Goal: Information Seeking & Learning: Learn about a topic

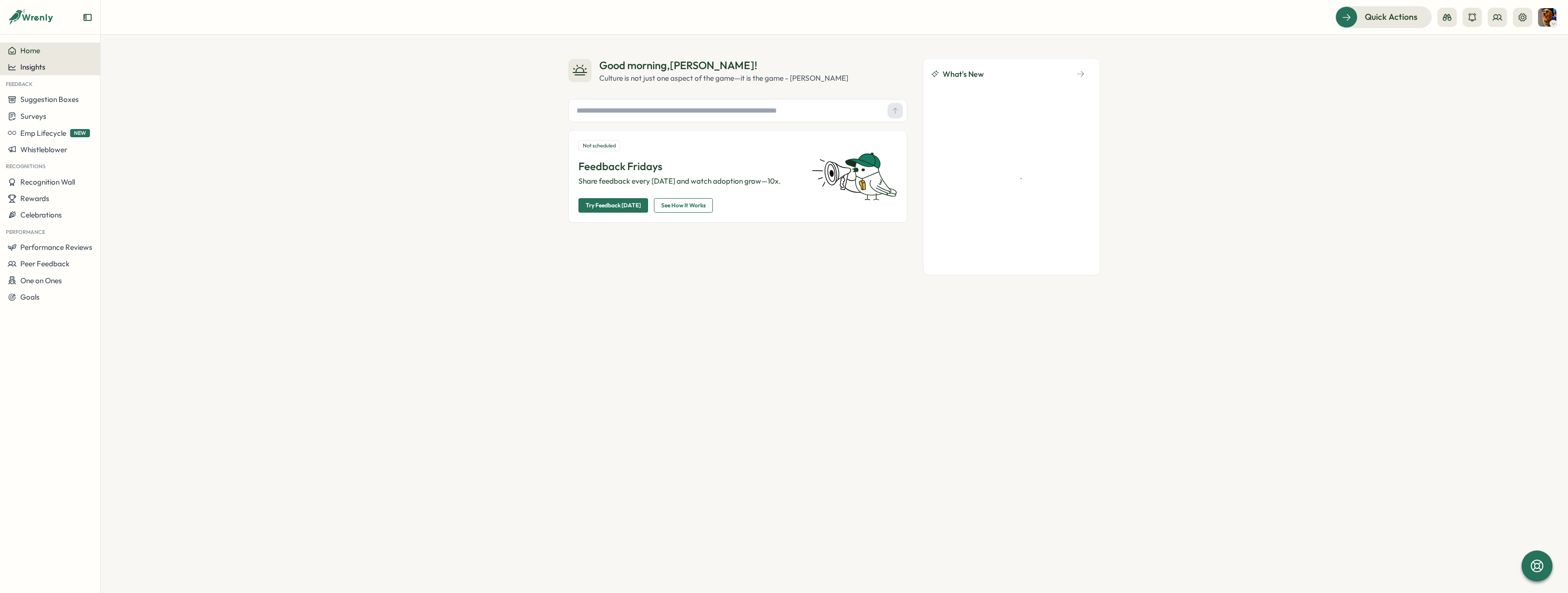
click at [40, 66] on span "Insights" at bounding box center [32, 66] width 25 height 9
click at [128, 60] on div "Surveys" at bounding box center [136, 58] width 69 height 10
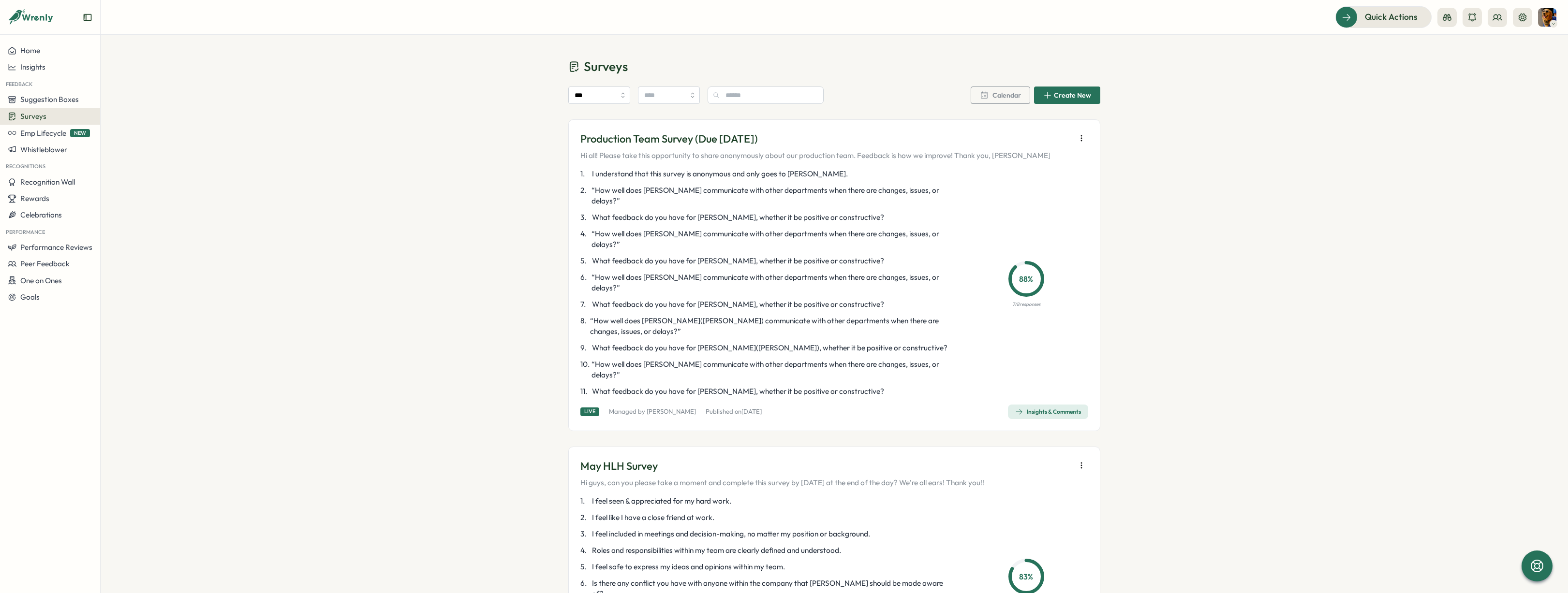
click at [1087, 140] on div "Production Team Survey (Due [DATE]) Hi all! Please take this opportunity to sha…" at bounding box center [835, 275] width 532 height 311
click at [1077, 137] on icon "button" at bounding box center [1082, 138] width 10 height 10
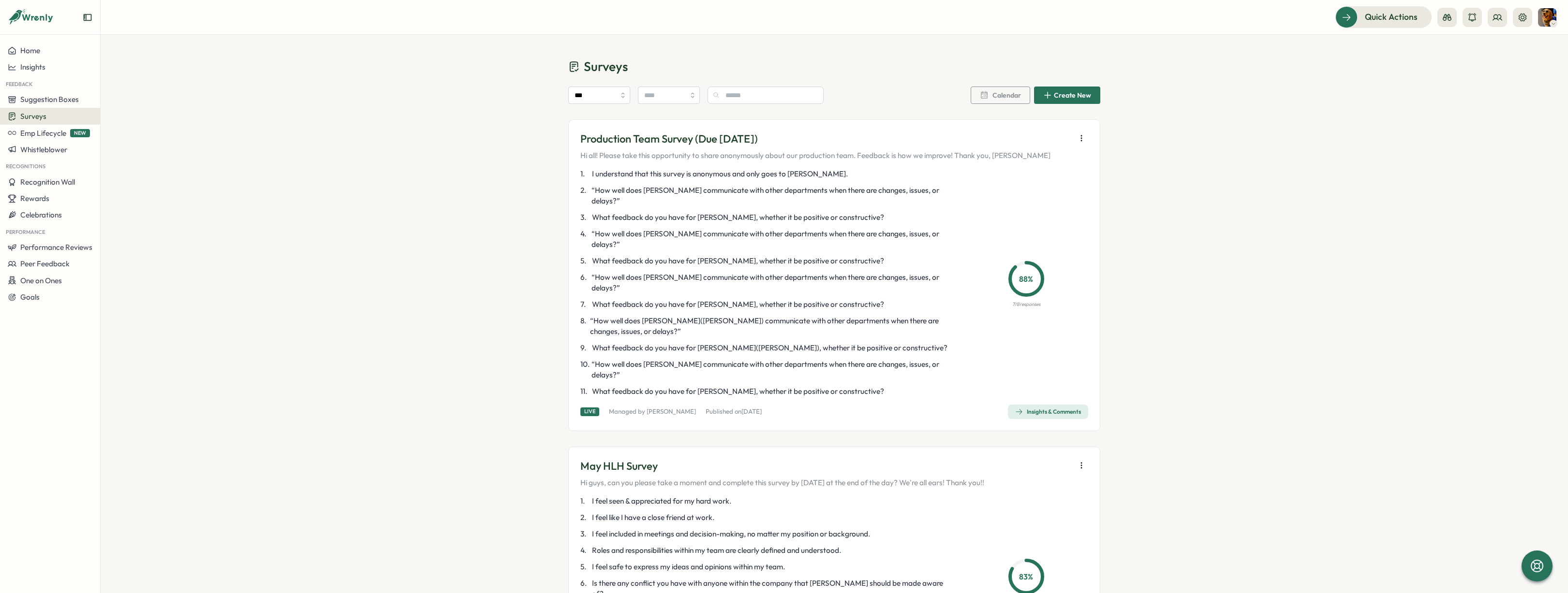
click at [685, 231] on div "1 . I understand that this survey is anonymous and only goes to [PERSON_NAME]. …" at bounding box center [766, 282] width 373 height 228
click at [1084, 136] on button "button" at bounding box center [1082, 138] width 13 height 13
click at [884, 215] on div "1 . I understand that this survey is anonymous and only goes to [PERSON_NAME]. …" at bounding box center [766, 282] width 373 height 228
click at [1048, 408] on div "Insights & Comments" at bounding box center [1048, 412] width 66 height 8
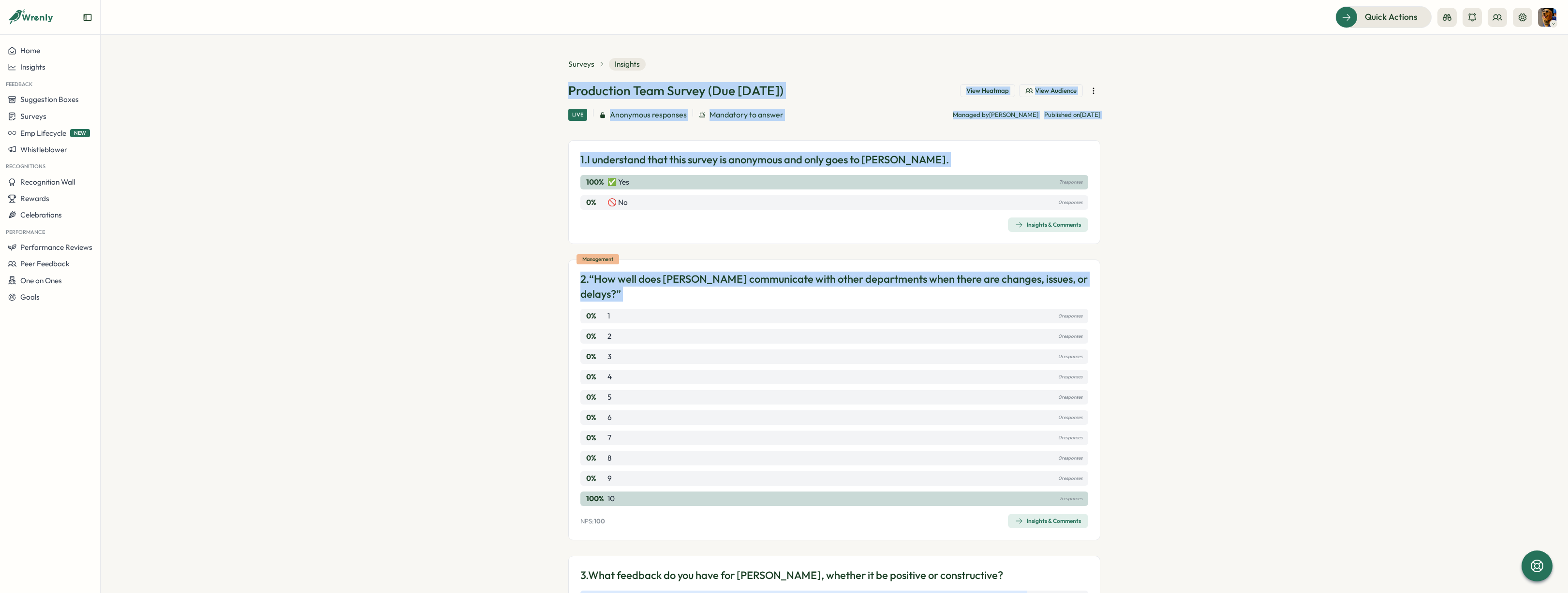
drag, startPoint x: 576, startPoint y: 105, endPoint x: 1113, endPoint y: 499, distance: 666.0
click at [1113, 499] on section "Surveys Insights Production Team Survey (Due [DATE]) View Heatmap View Audience…" at bounding box center [834, 314] width 1468 height 558
drag, startPoint x: 1113, startPoint y: 499, endPoint x: 547, endPoint y: 95, distance: 695.4
click at [547, 95] on section "Surveys Insights Production Team Survey (Due [DATE]) View Heatmap View Audience…" at bounding box center [834, 314] width 1468 height 558
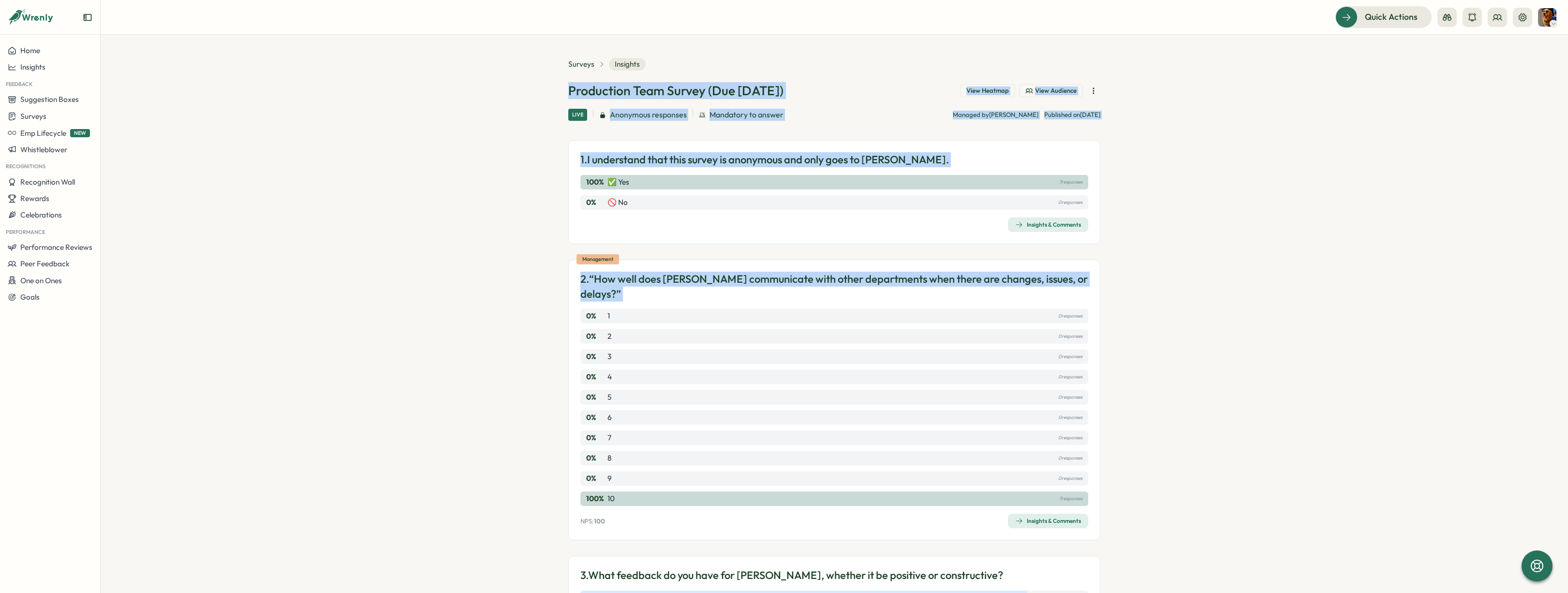
click at [547, 95] on section "Surveys Insights Production Team Survey (Due [DATE]) View Heatmap View Audience…" at bounding box center [834, 314] width 1468 height 558
drag, startPoint x: 547, startPoint y: 93, endPoint x: 1118, endPoint y: 525, distance: 716.0
click at [1118, 525] on section "Surveys Insights Production Team Survey (Due [DATE]) View Heatmap View Audience…" at bounding box center [834, 314] width 1468 height 558
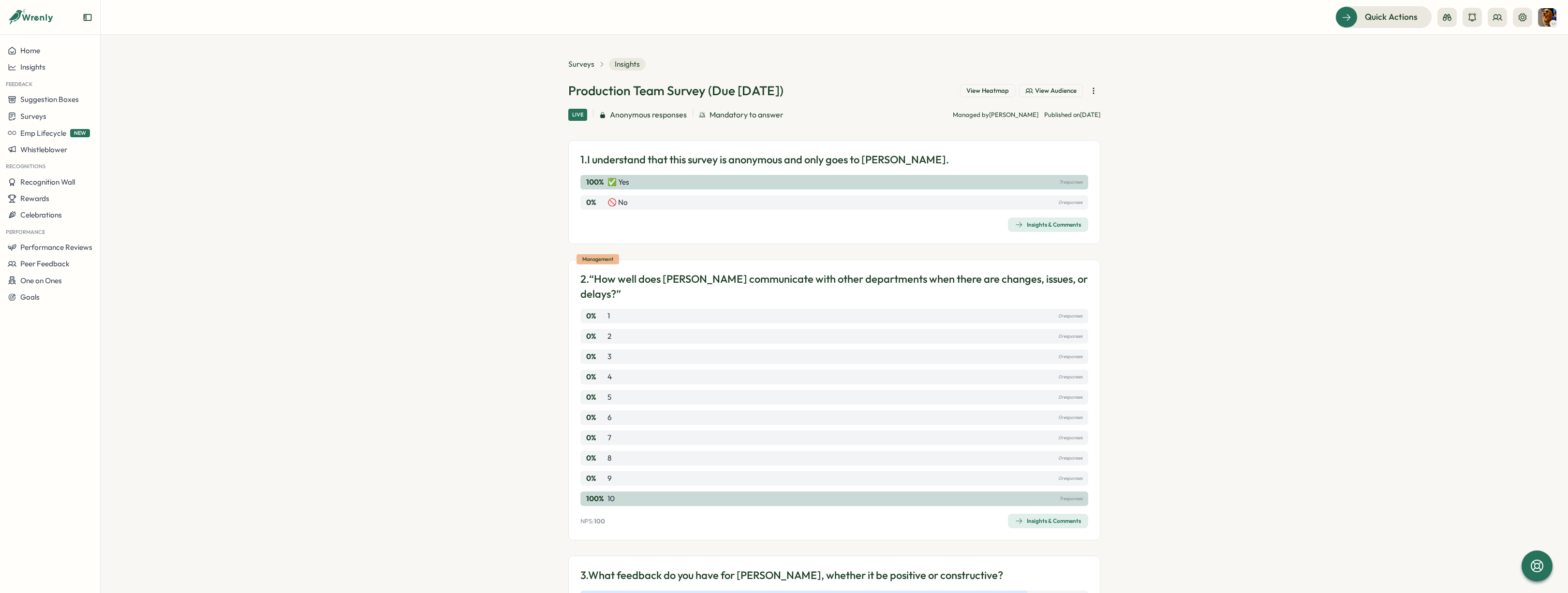
click at [1103, 514] on section "Surveys Insights Production Team Survey (Due [DATE]) View Heatmap View Audience…" at bounding box center [834, 314] width 1468 height 558
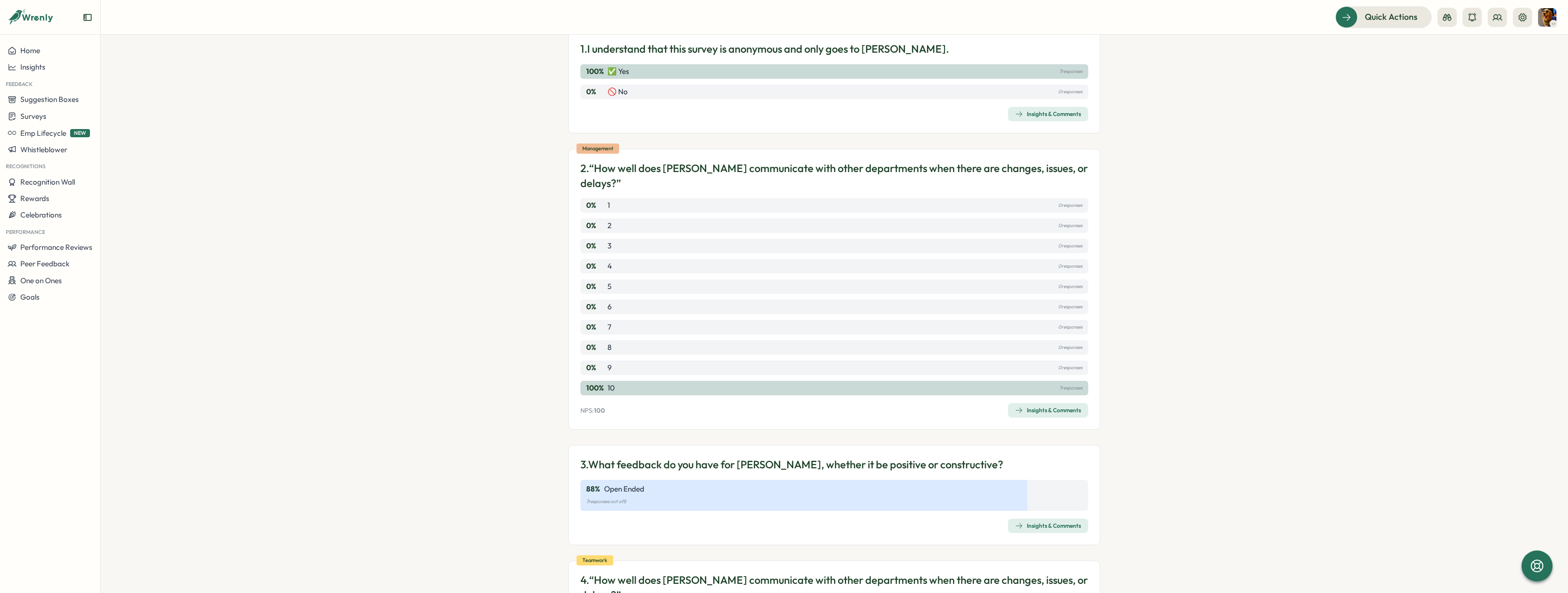
scroll to position [168, 0]
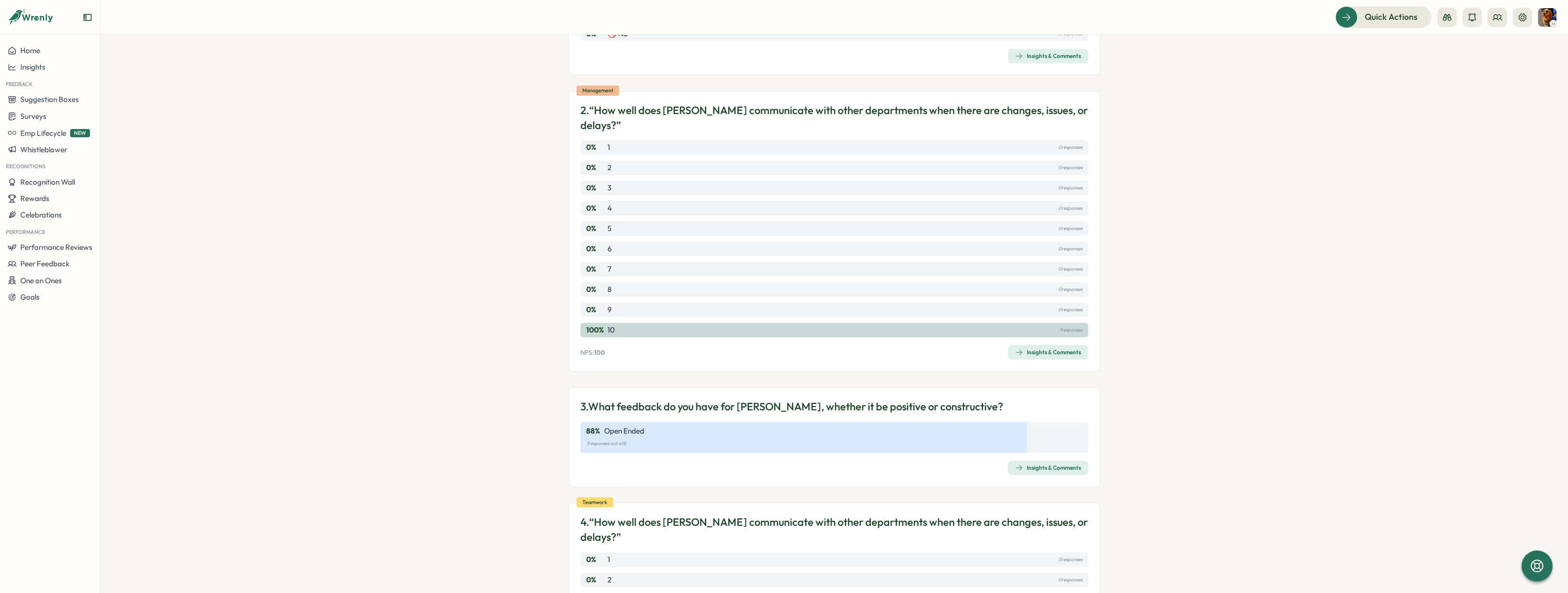
click at [1056, 464] on div "Insights & Comments" at bounding box center [1048, 468] width 66 height 8
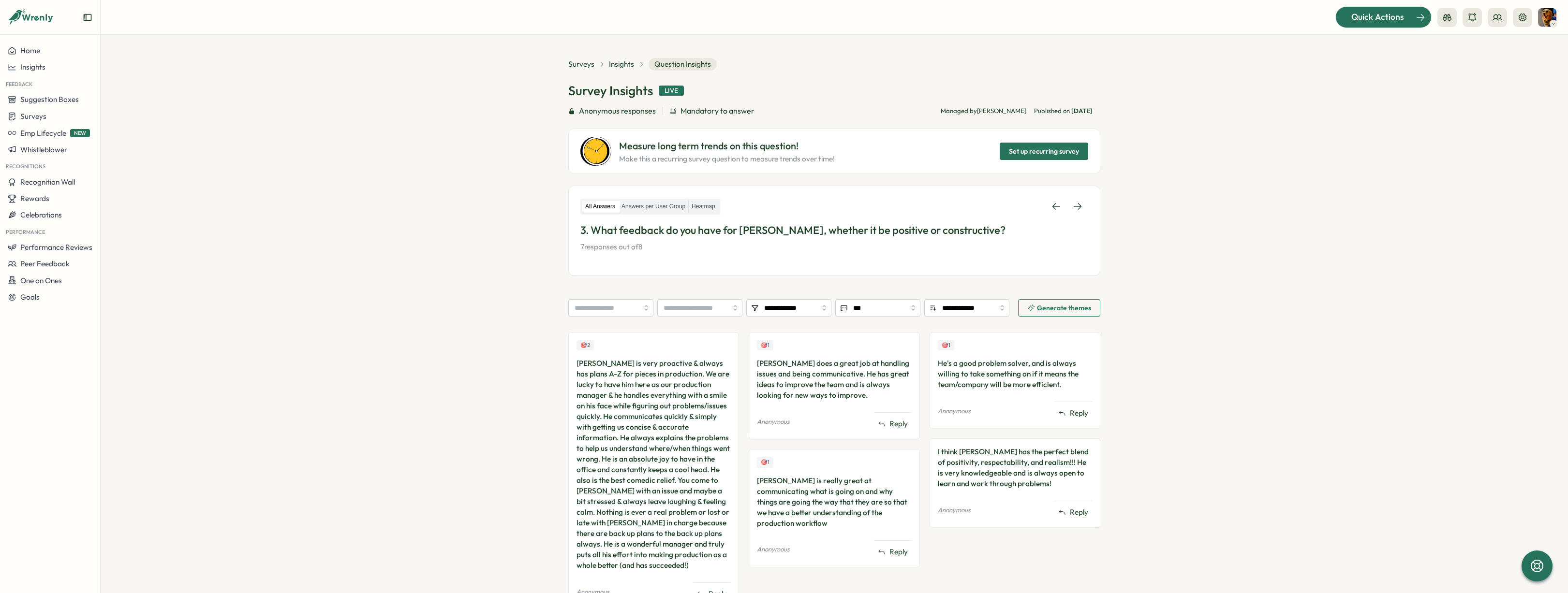
click at [1349, 23] on div "Quick Actions" at bounding box center [1377, 16] width 88 height 13
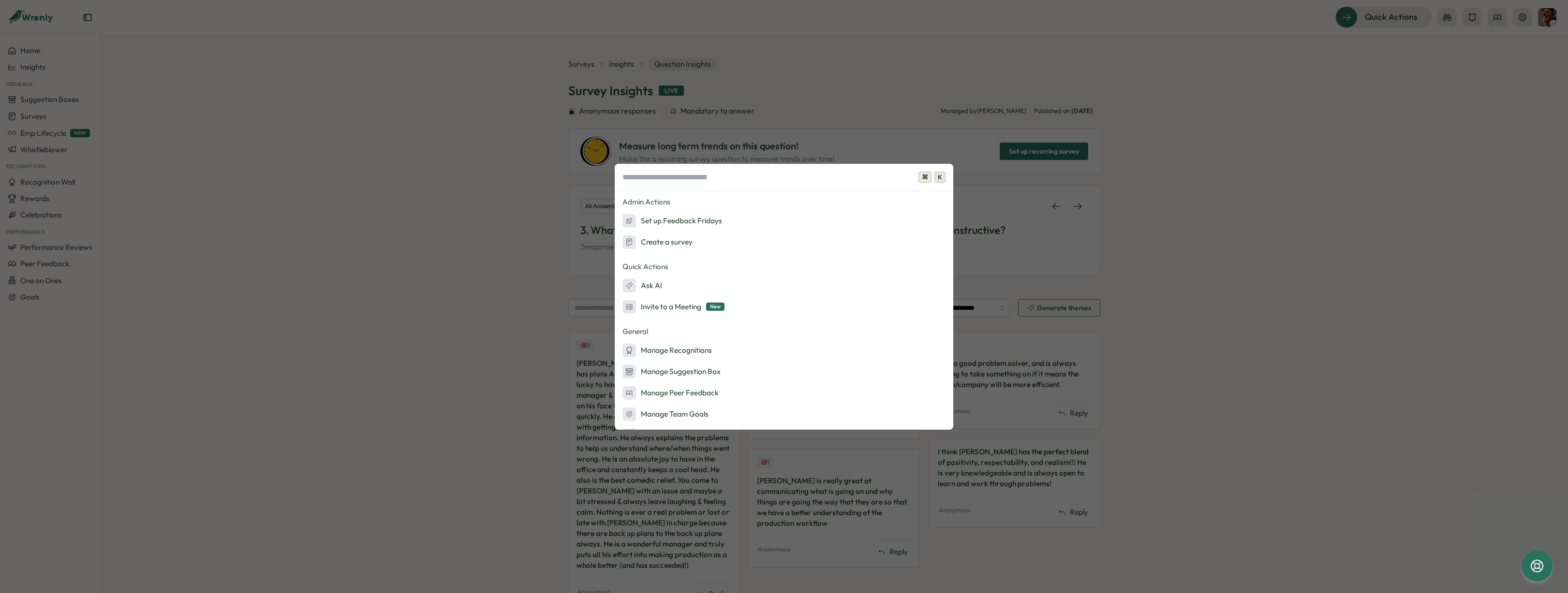
click at [1129, 215] on div "⌘ K Admin Actions Set up Feedback Fridays Create a survey Quick Actions Ask AI …" at bounding box center [784, 296] width 1568 height 593
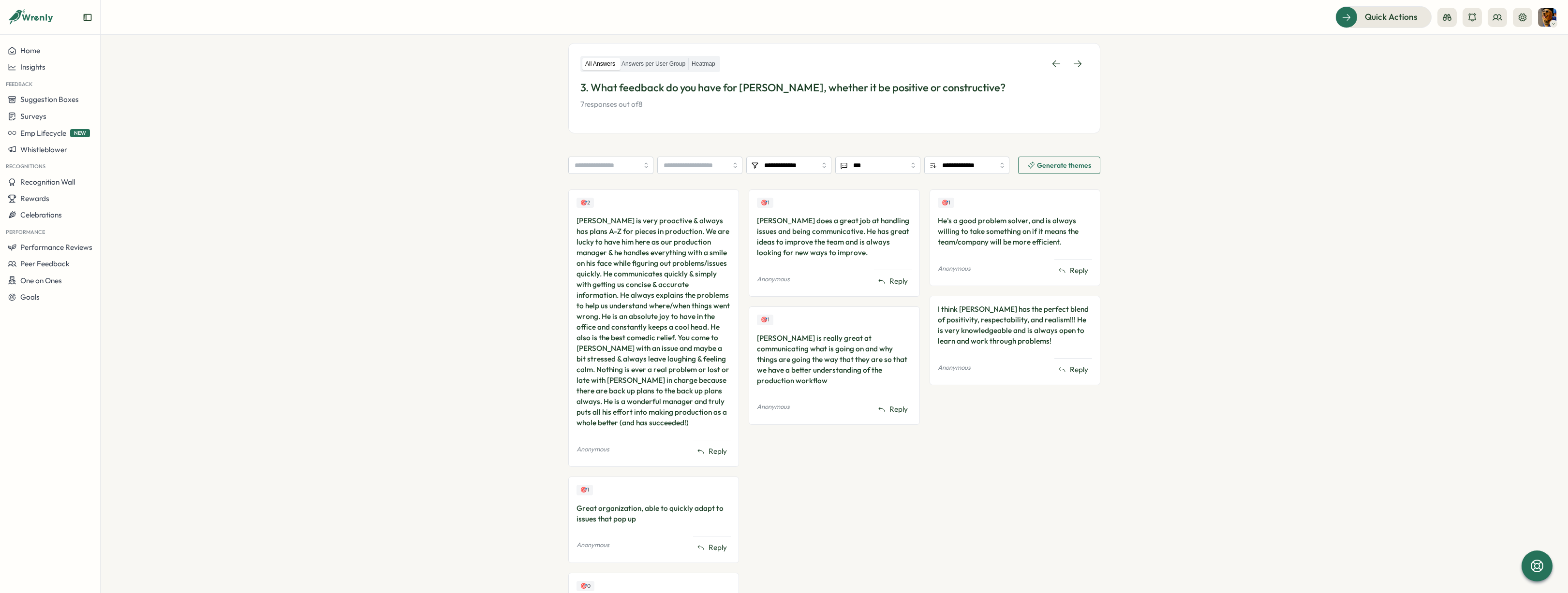
scroll to position [204, 0]
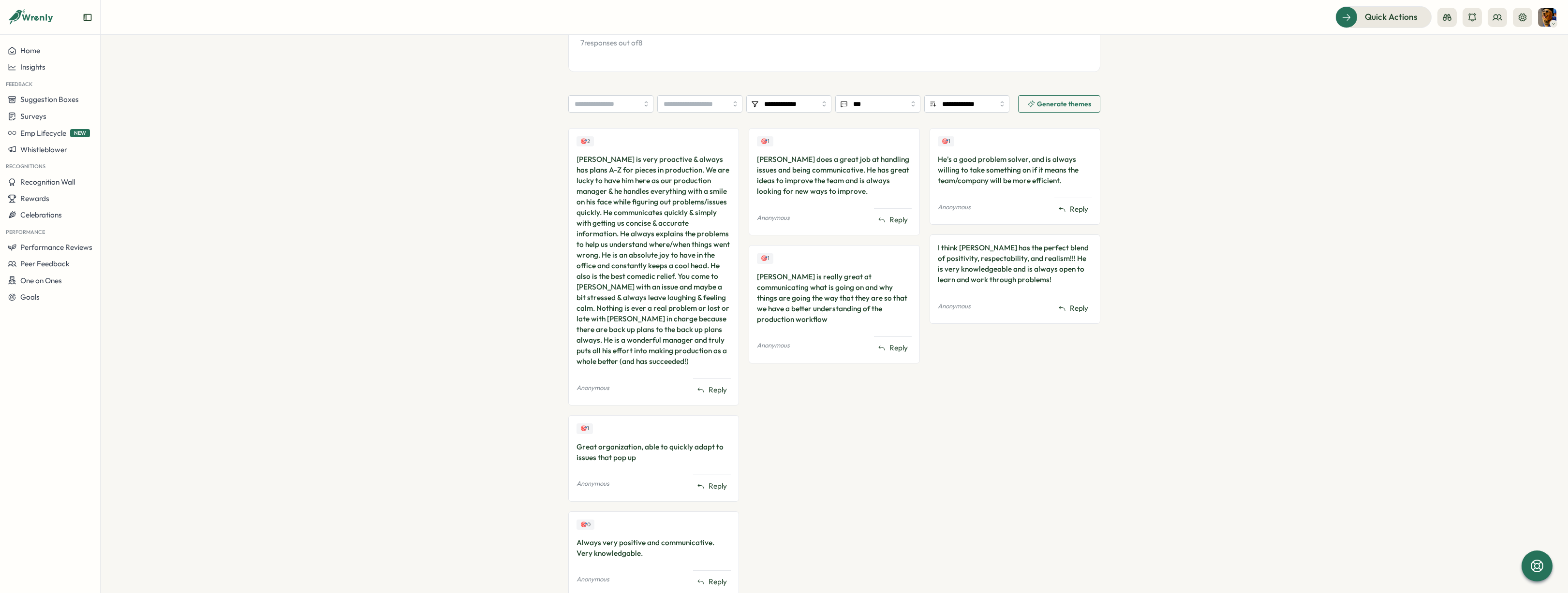
click at [738, 343] on div "🎯 2 [PERSON_NAME] is very proactive & always has plans A-Z for pieces in produc…" at bounding box center [835, 367] width 532 height 479
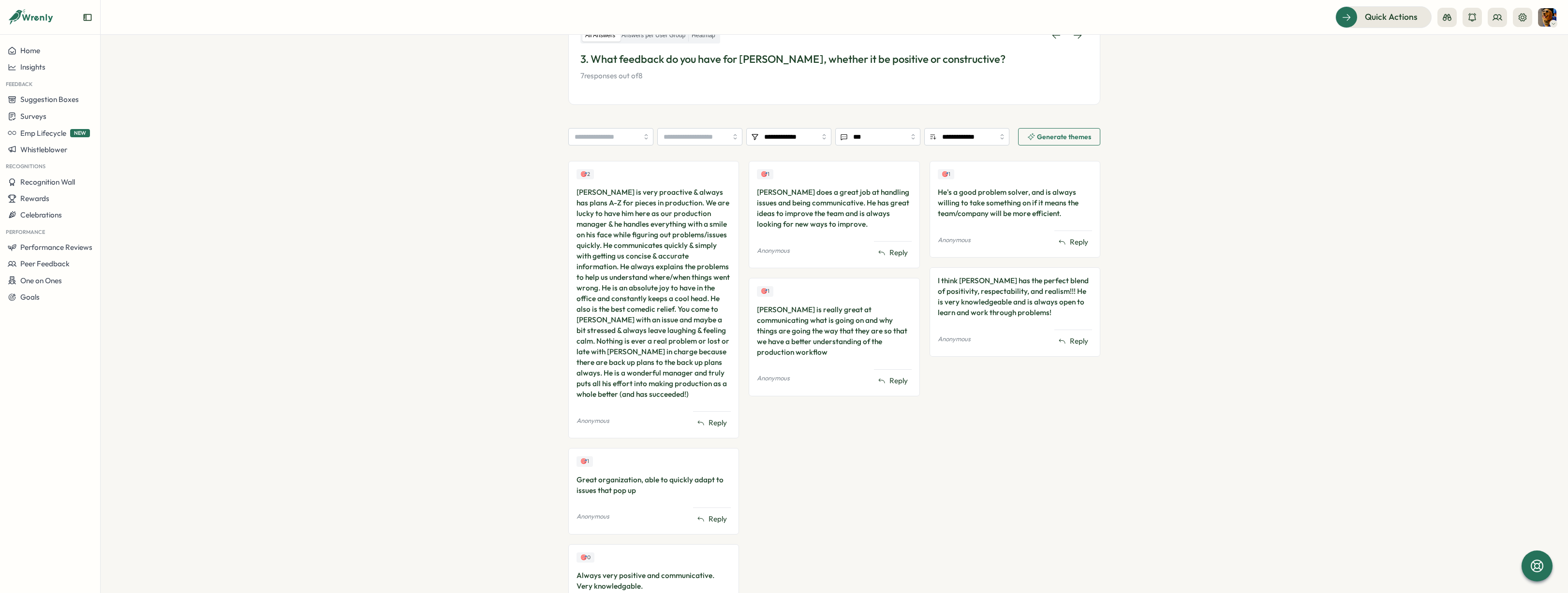
scroll to position [231, 0]
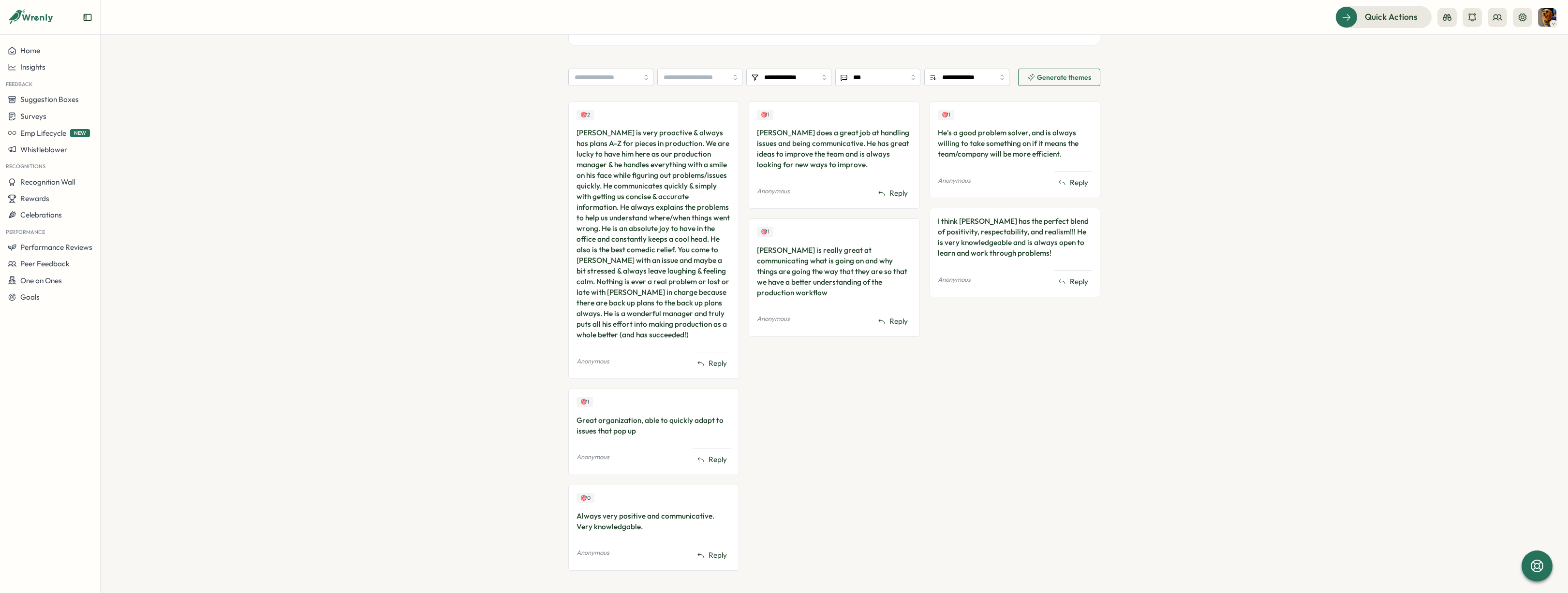
click at [738, 343] on div "🎯 2 [PERSON_NAME] is very proactive & always has plans A-Z for pieces in produc…" at bounding box center [835, 341] width 532 height 479
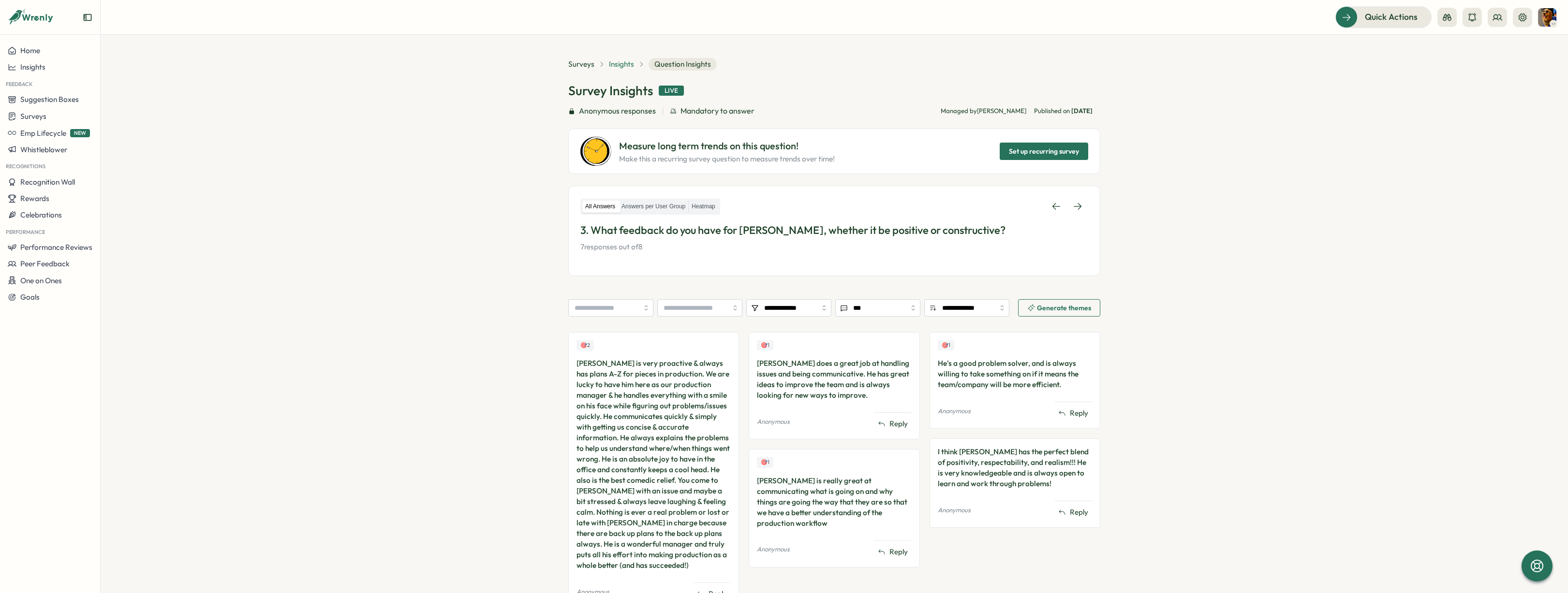
click at [626, 60] on span "Insights" at bounding box center [621, 64] width 25 height 10
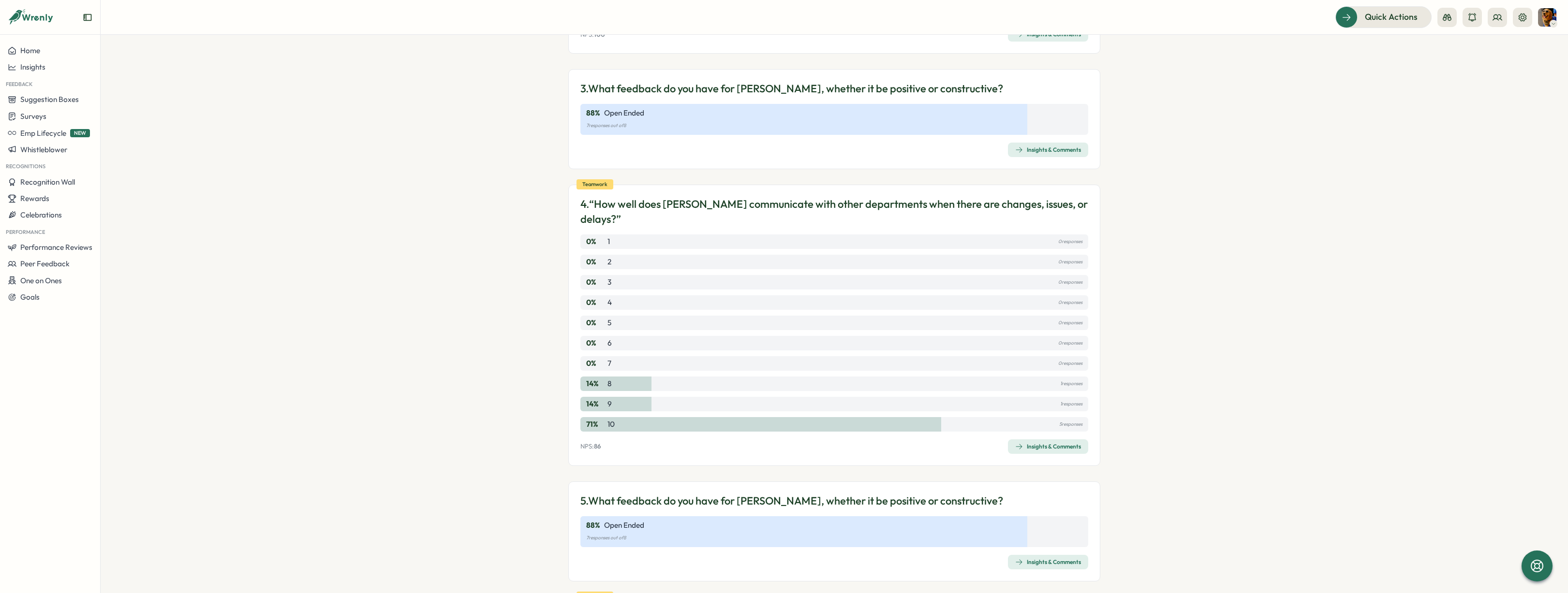
scroll to position [687, 0]
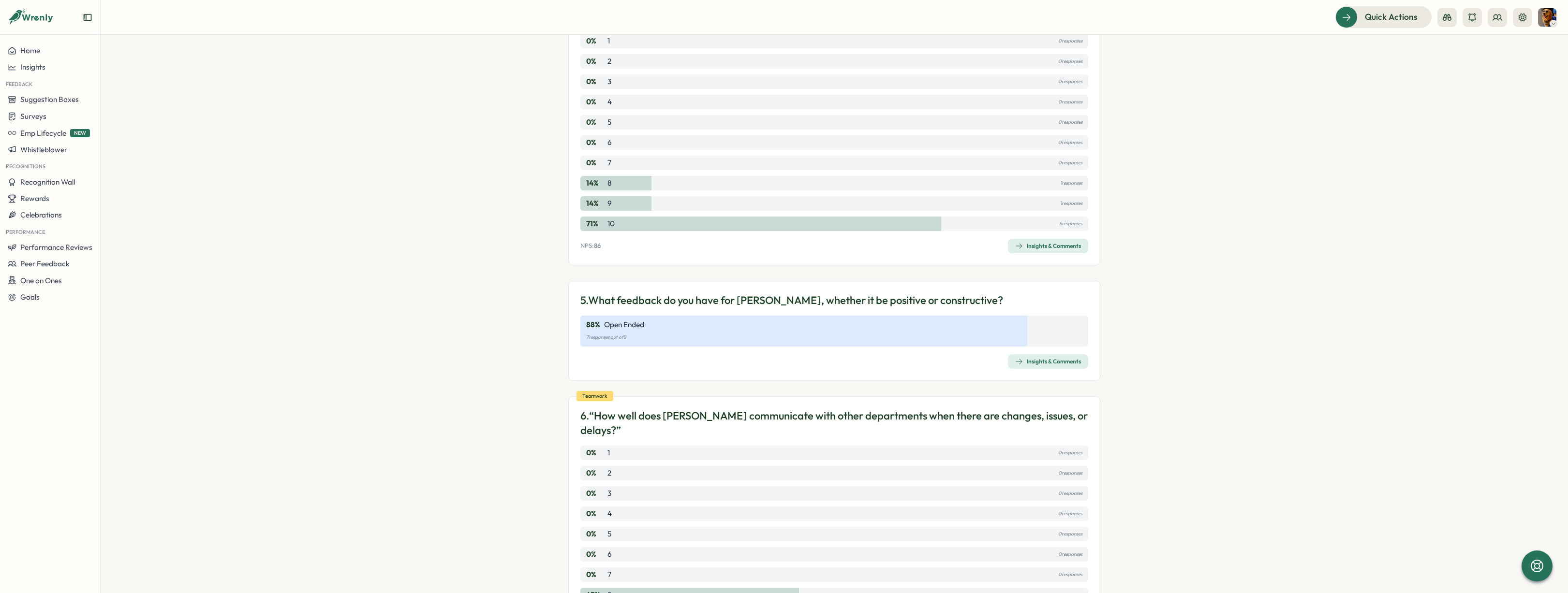
click at [1027, 358] on div "Insights & Comments" at bounding box center [1048, 361] width 66 height 8
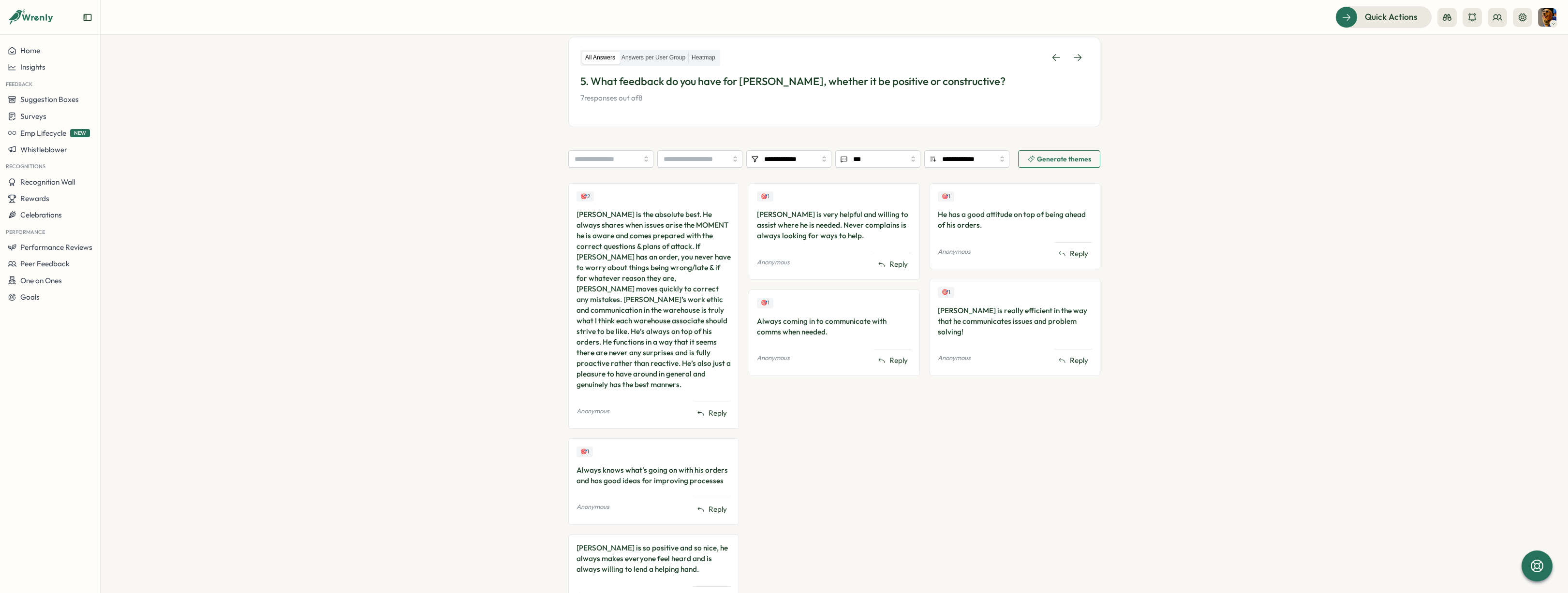
scroll to position [138, 0]
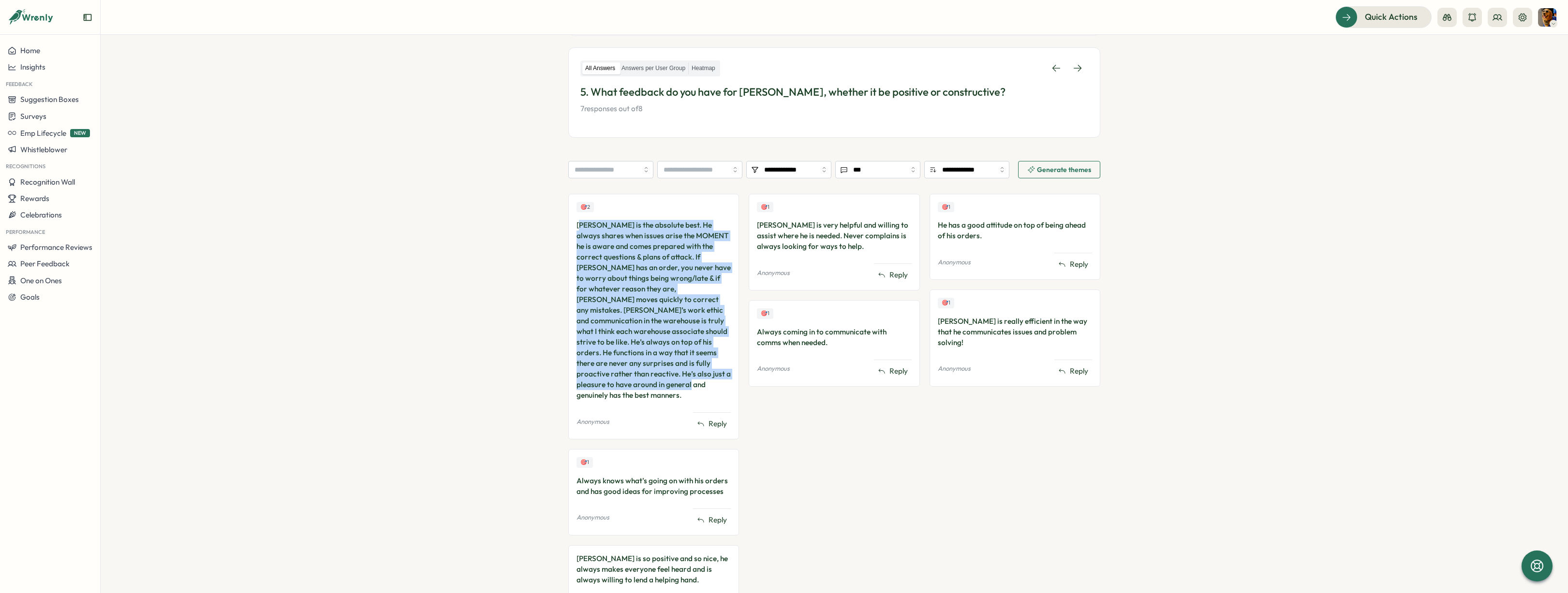
drag, startPoint x: 578, startPoint y: 229, endPoint x: 670, endPoint y: 388, distance: 183.7
click at [670, 388] on div "[PERSON_NAME] is the absolute best. He always shares when issues arise the MOME…" at bounding box center [653, 310] width 154 height 181
drag, startPoint x: 670, startPoint y: 388, endPoint x: 560, endPoint y: 237, distance: 186.8
click at [560, 237] on section "**********" at bounding box center [834, 314] width 1468 height 558
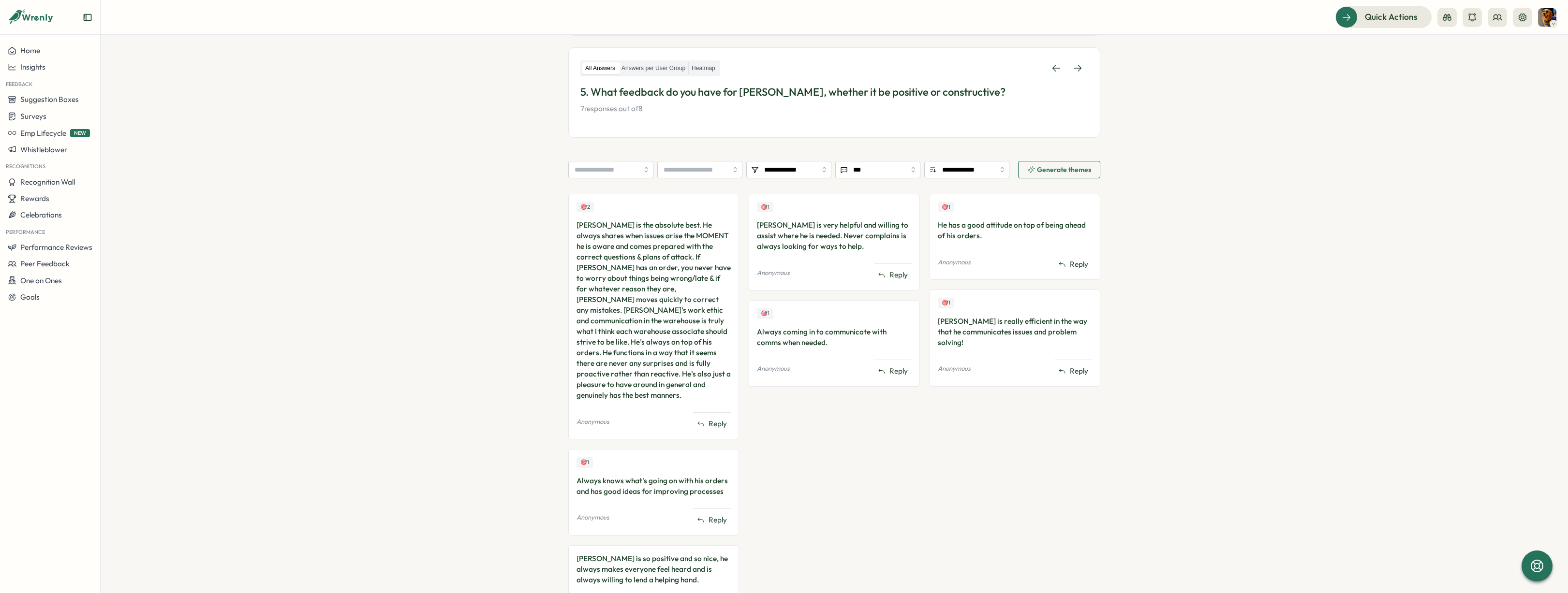
click at [534, 381] on section "**********" at bounding box center [834, 314] width 1468 height 558
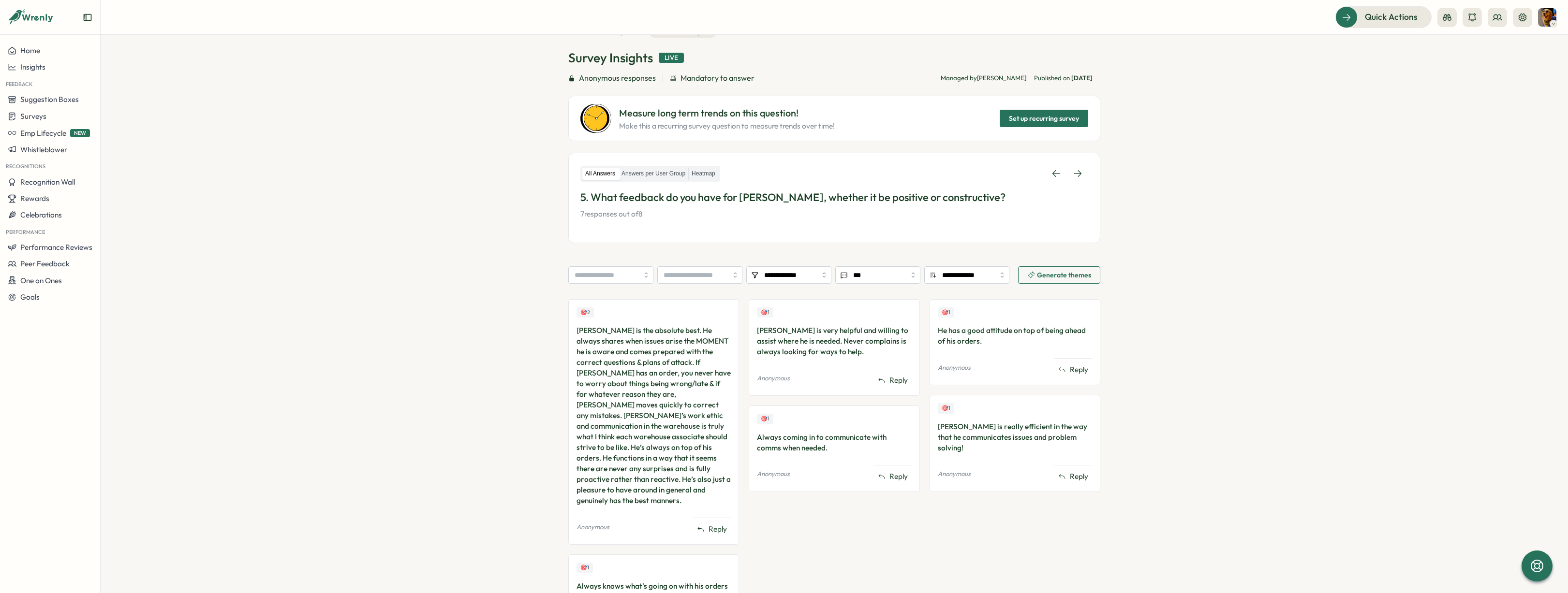
scroll to position [0, 0]
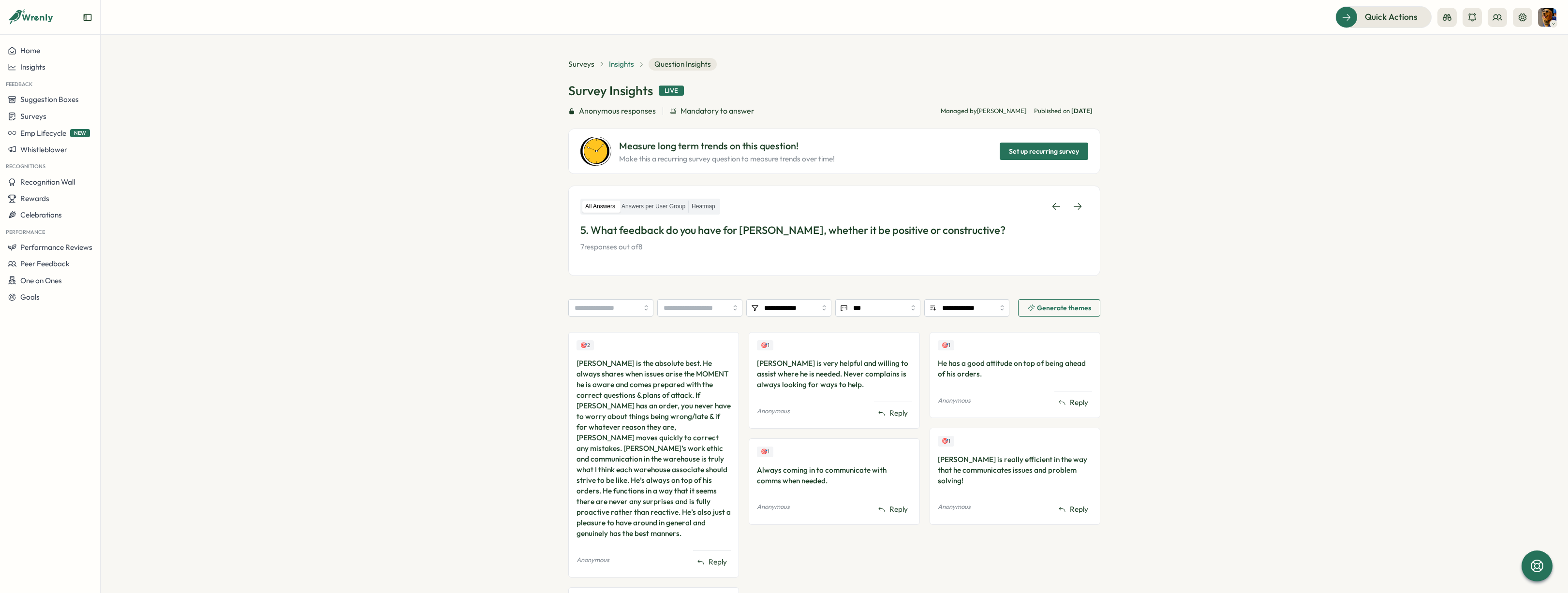
click at [621, 61] on span "Insights" at bounding box center [621, 64] width 25 height 10
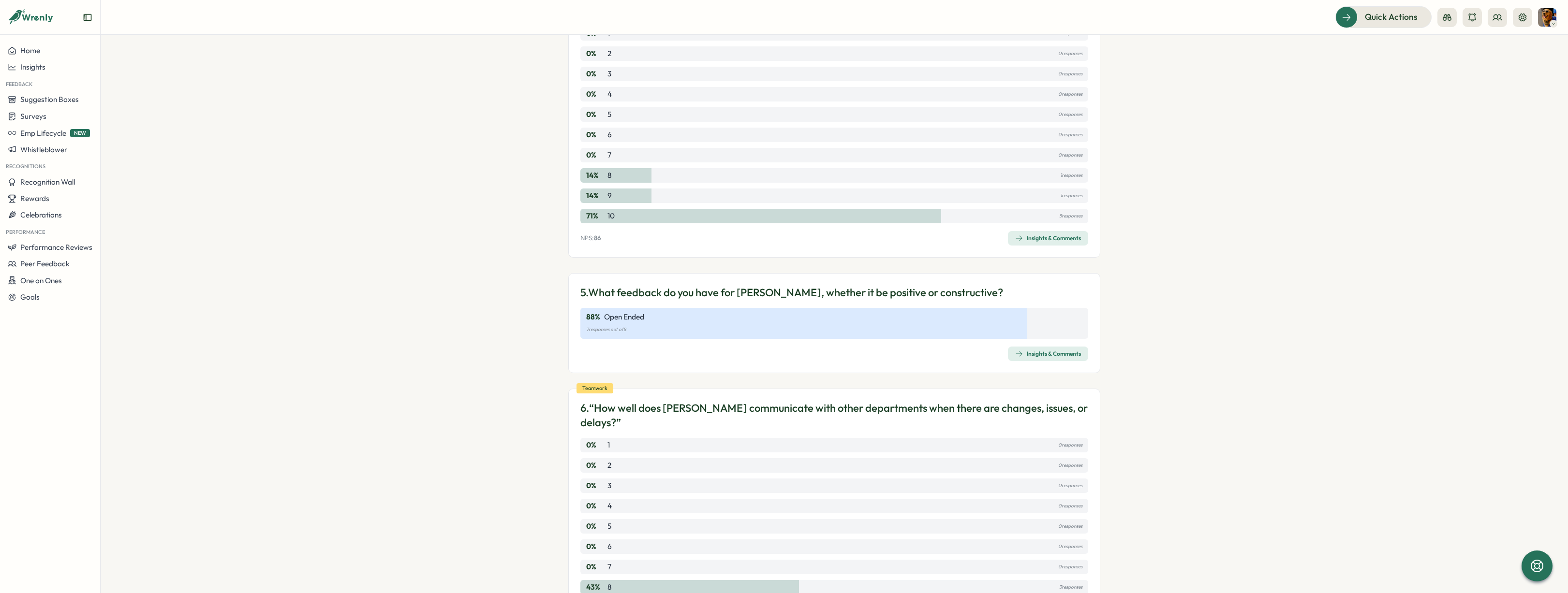
scroll to position [907, 0]
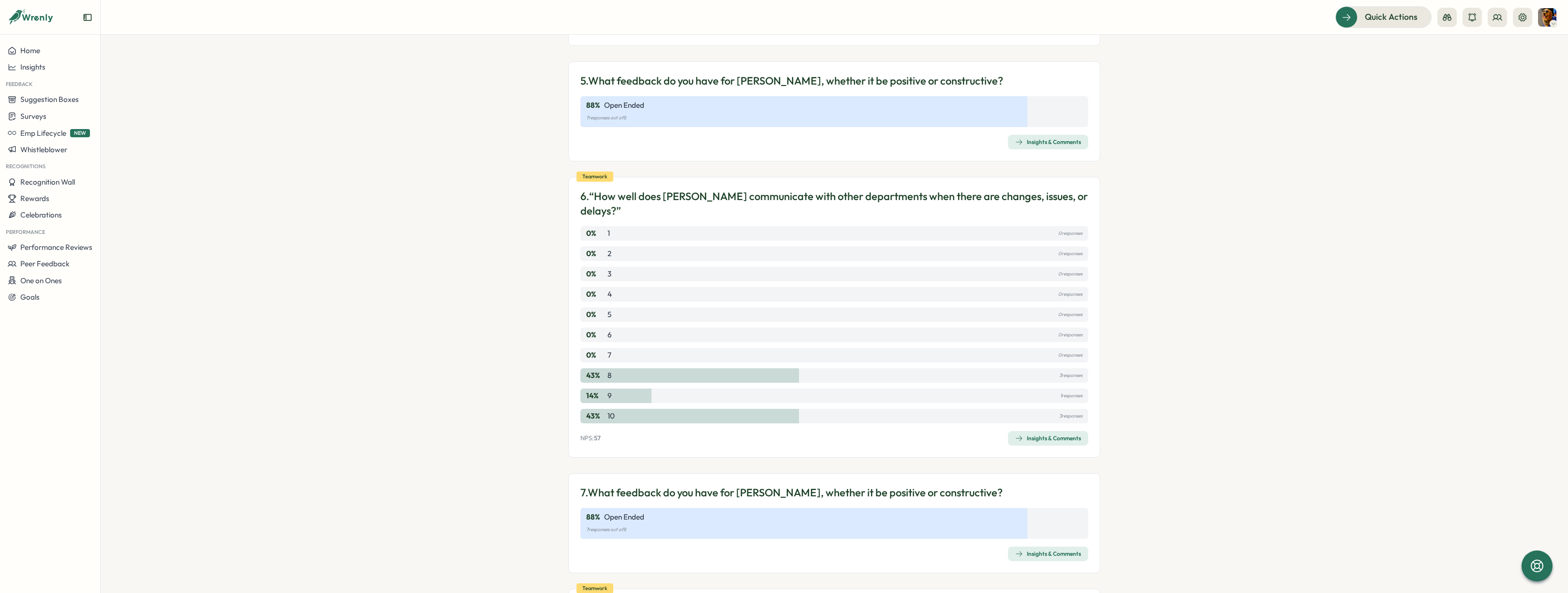
click at [1071, 550] on div "Insights & Comments" at bounding box center [1048, 553] width 66 height 8
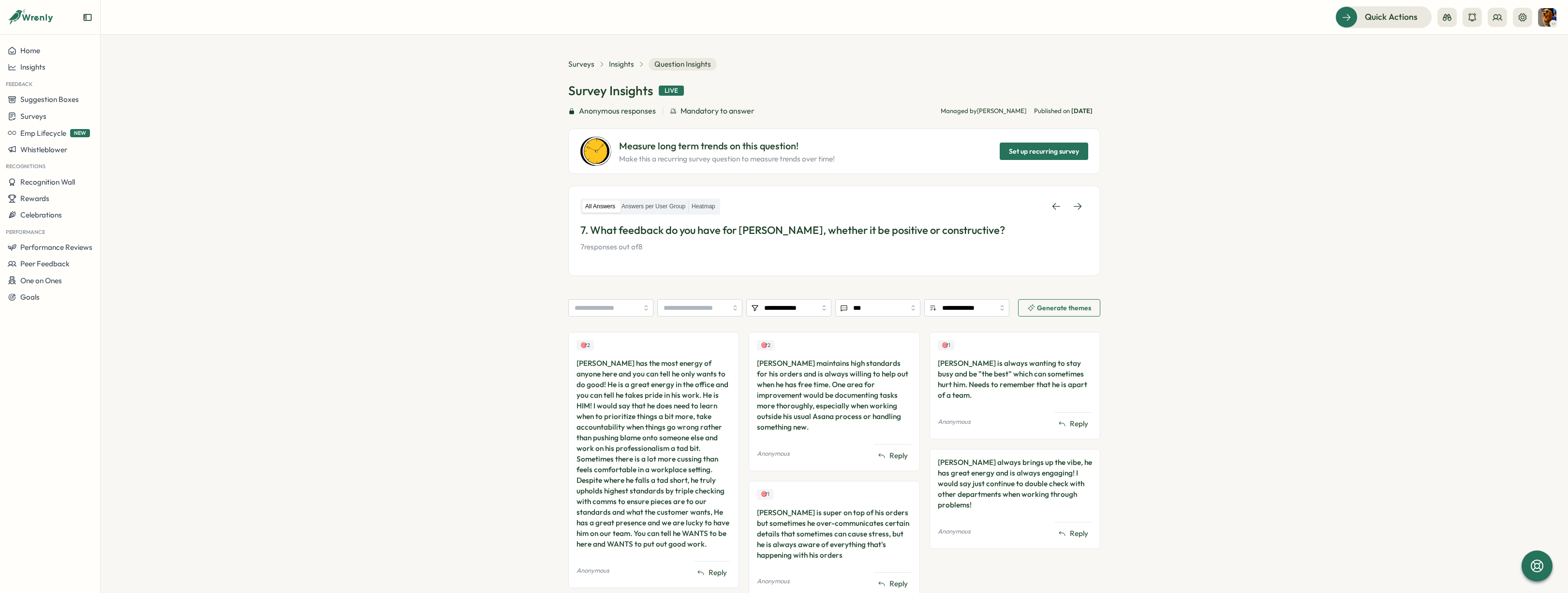
click at [741, 381] on div "🎯 2 [PERSON_NAME] has the most energy of anyone here and you can tell he only w…" at bounding box center [835, 552] width 532 height 439
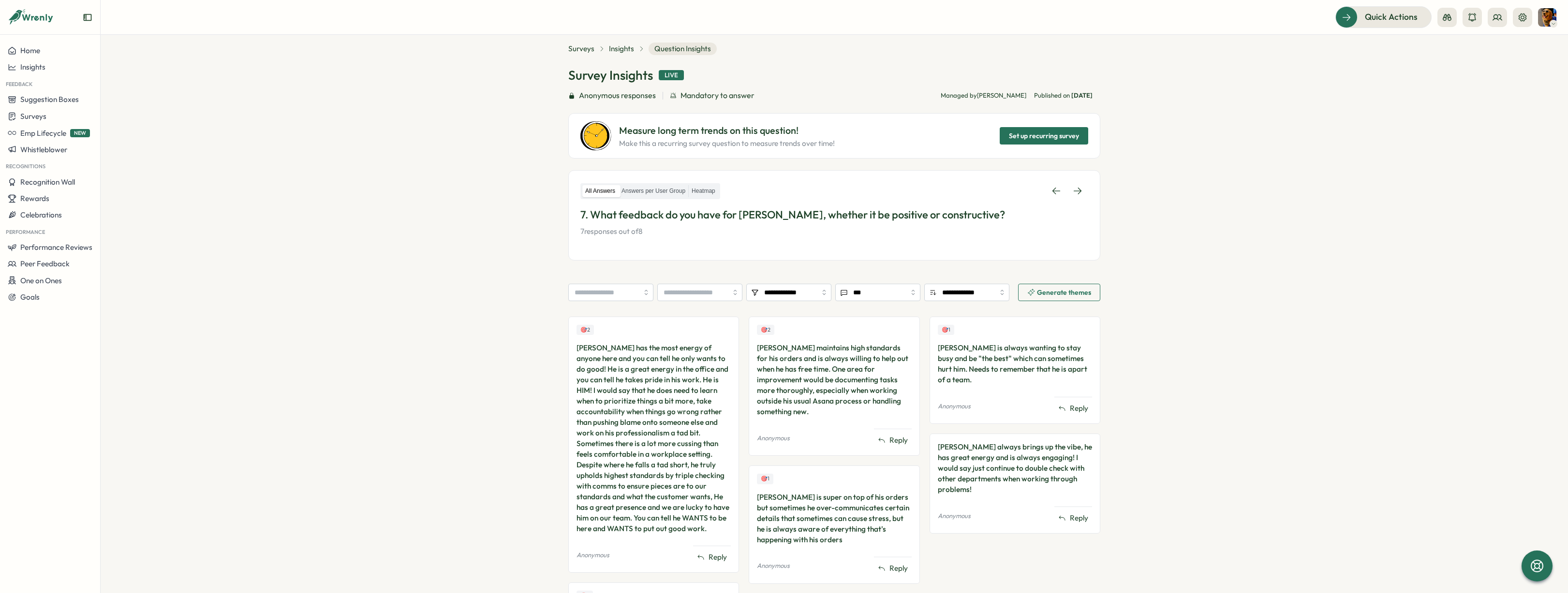
scroll to position [33, 0]
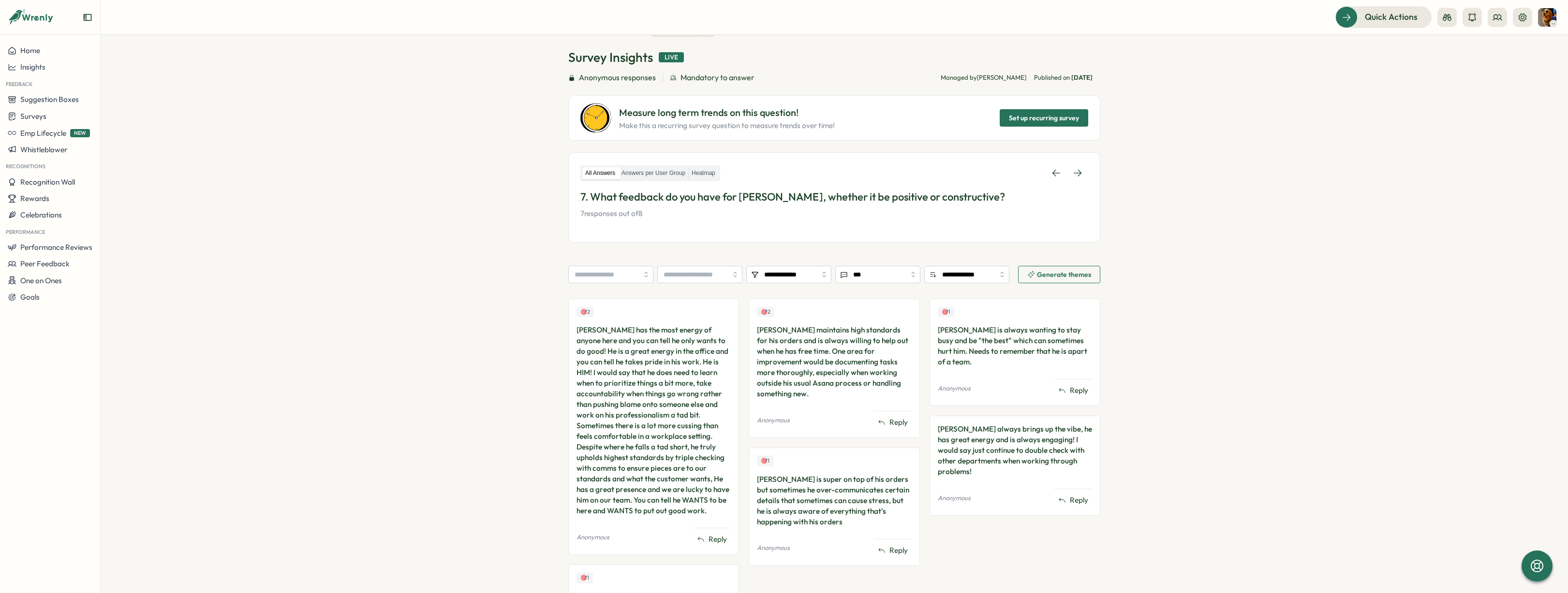
click at [741, 381] on div "🎯 2 [PERSON_NAME] has the most energy of anyone here and you can tell he only w…" at bounding box center [835, 518] width 532 height 439
click at [740, 382] on div "🎯 2 [PERSON_NAME] has the most energy of anyone here and you can tell he only w…" at bounding box center [835, 518] width 532 height 439
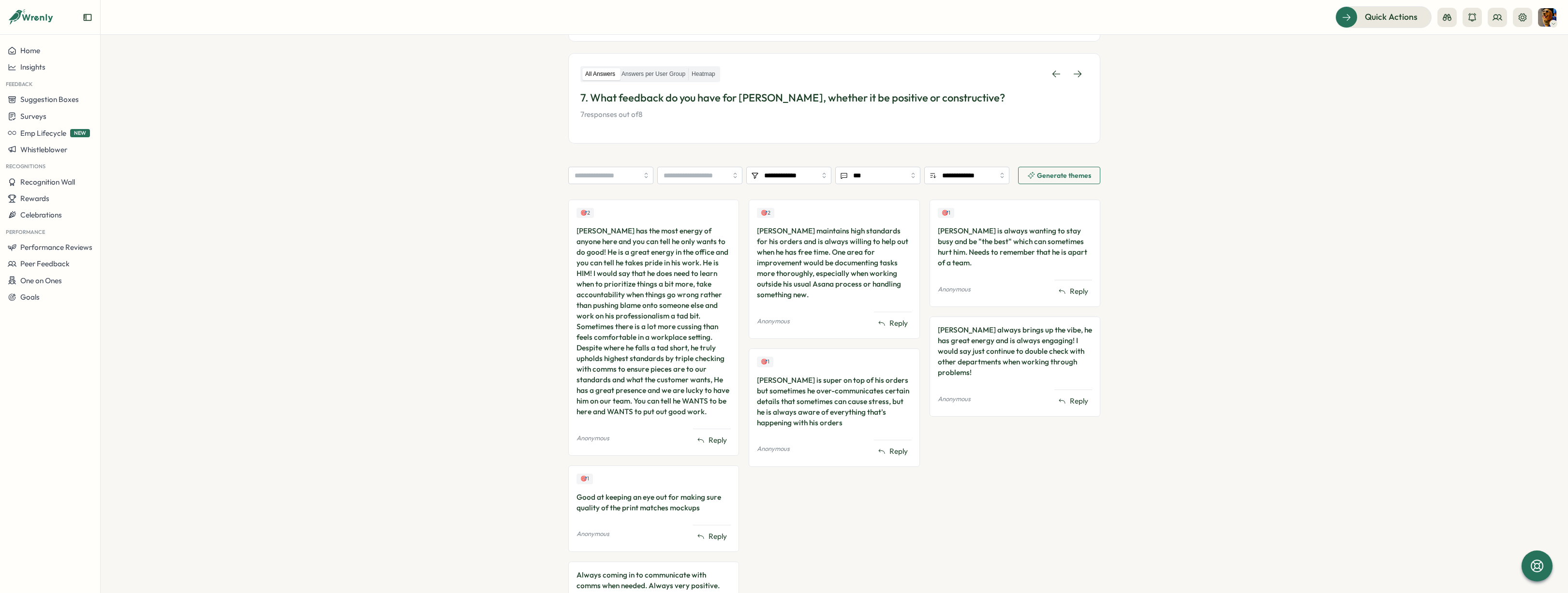
scroll to position [202, 0]
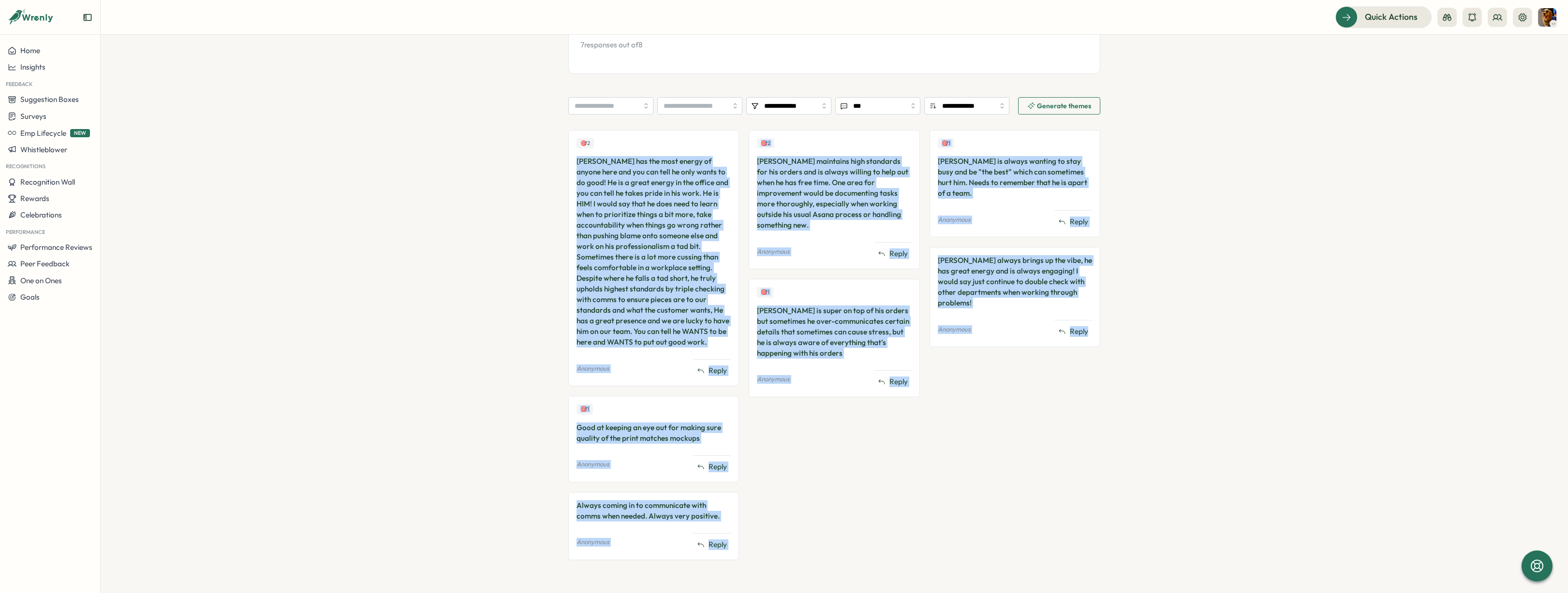
drag, startPoint x: 528, startPoint y: 149, endPoint x: 1103, endPoint y: 557, distance: 705.0
click at [1103, 557] on section "**********" at bounding box center [834, 314] width 1468 height 558
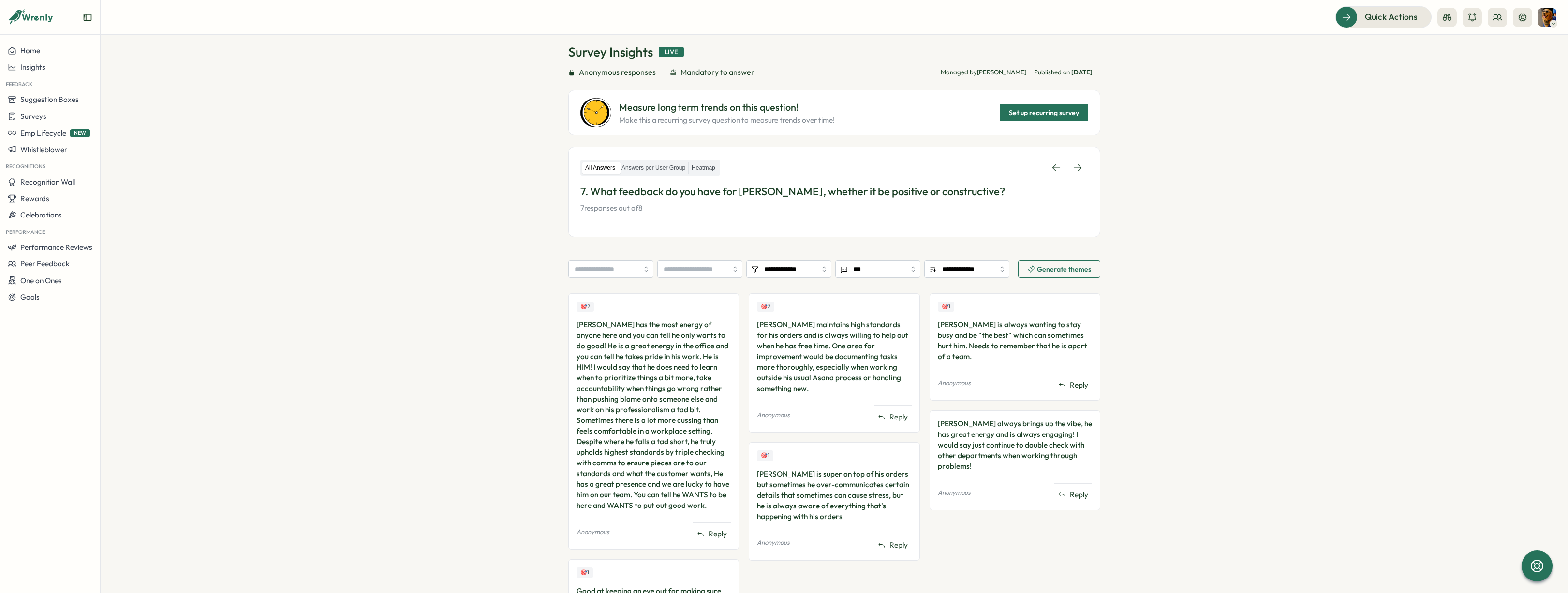
scroll to position [0, 0]
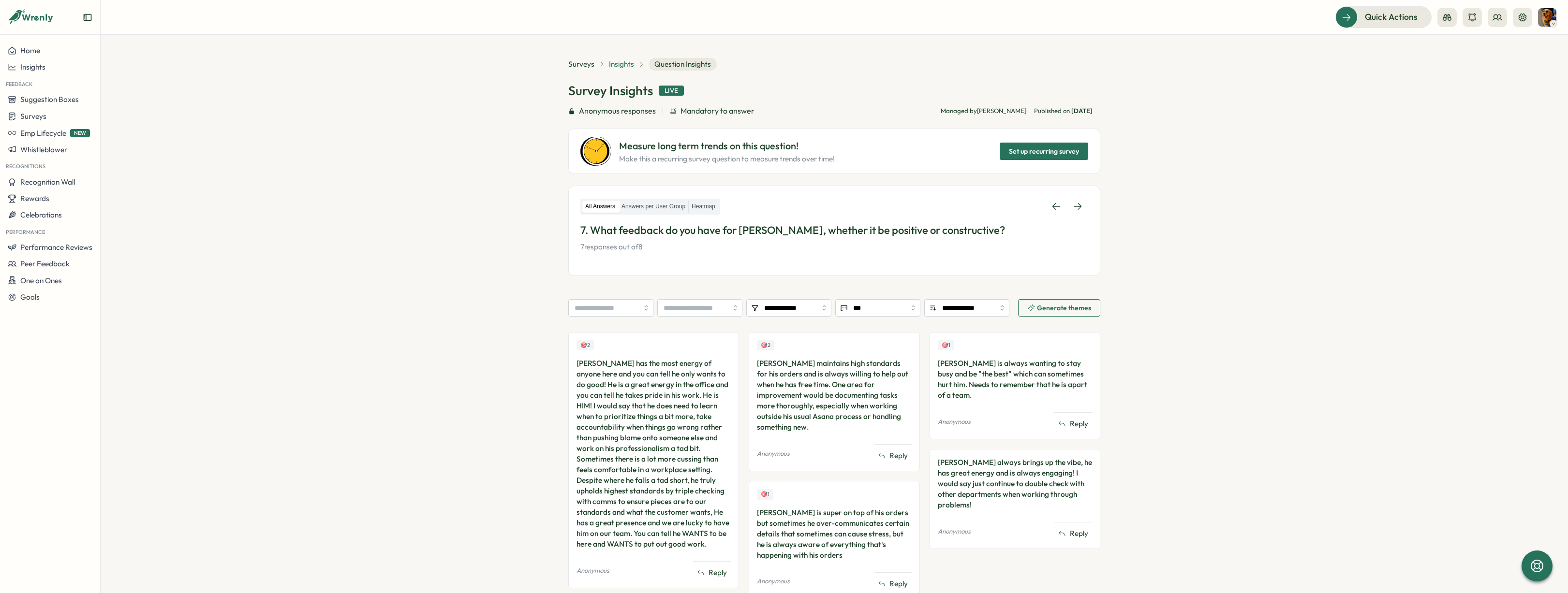
click at [624, 62] on span "Insights" at bounding box center [621, 64] width 25 height 10
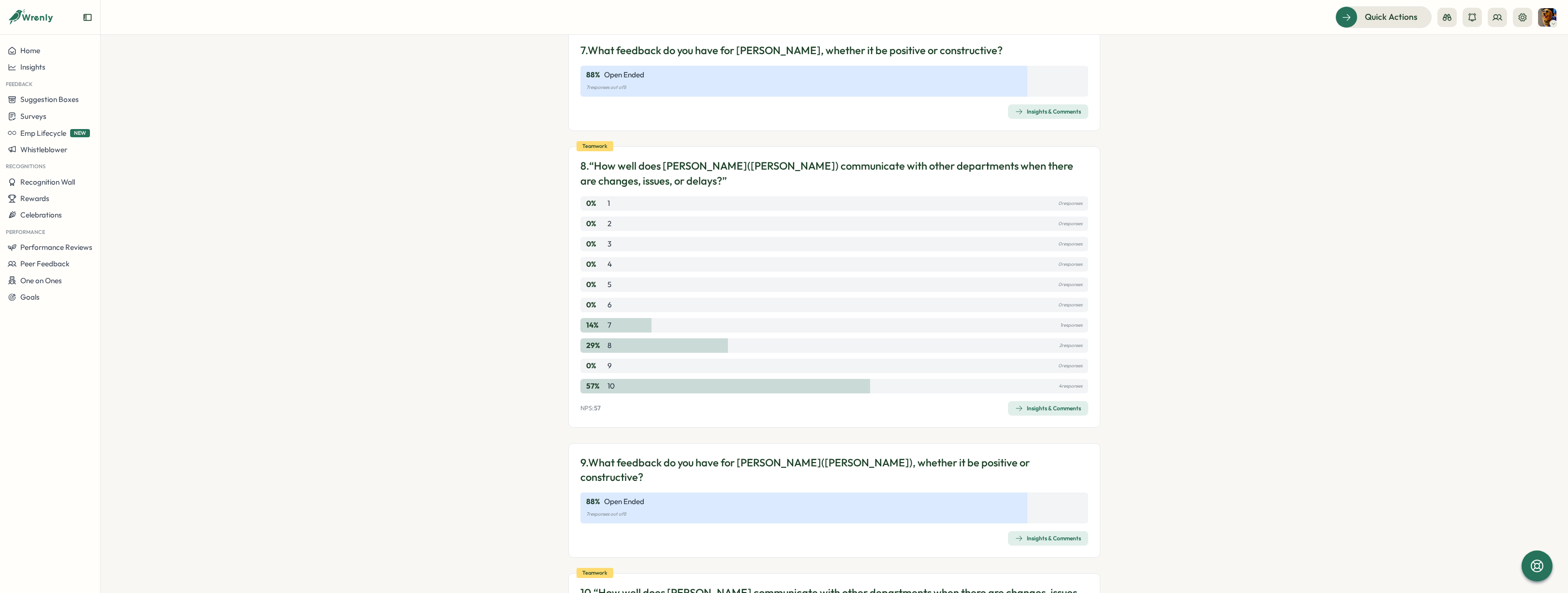
scroll to position [1424, 0]
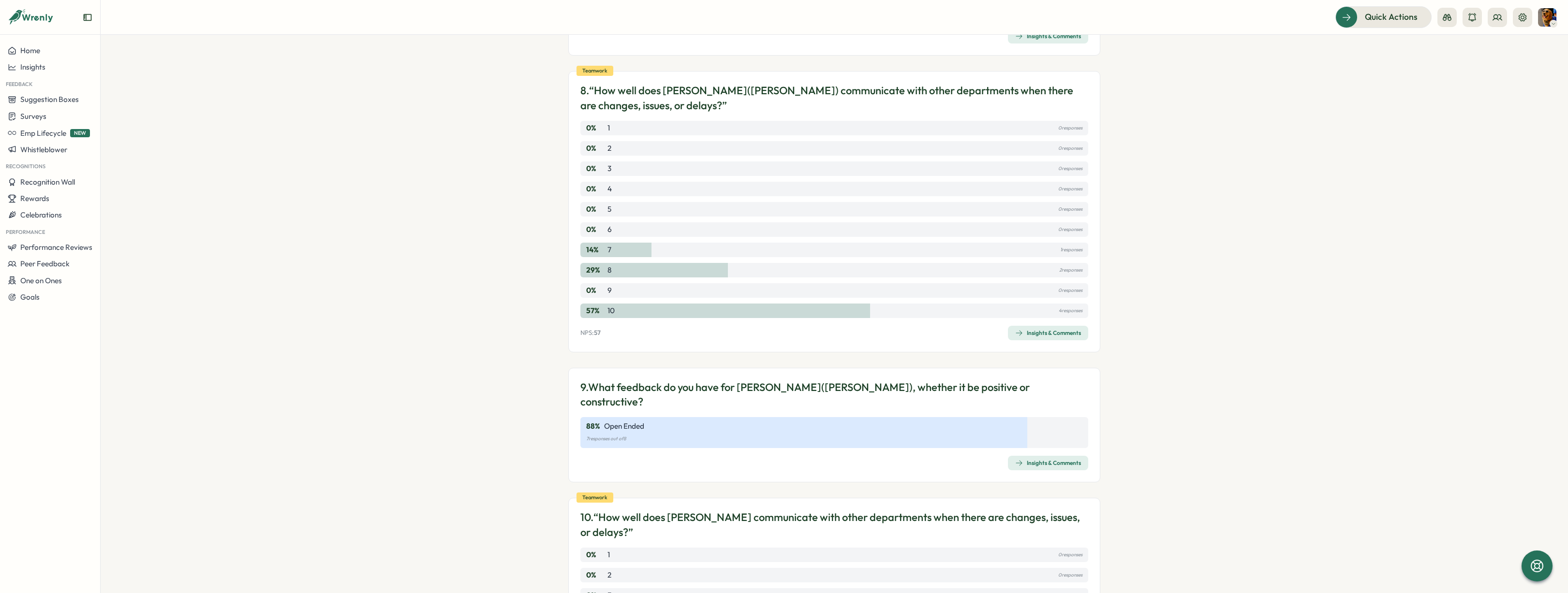
click at [1066, 456] on span "Insights & Comments" at bounding box center [1048, 463] width 66 height 13
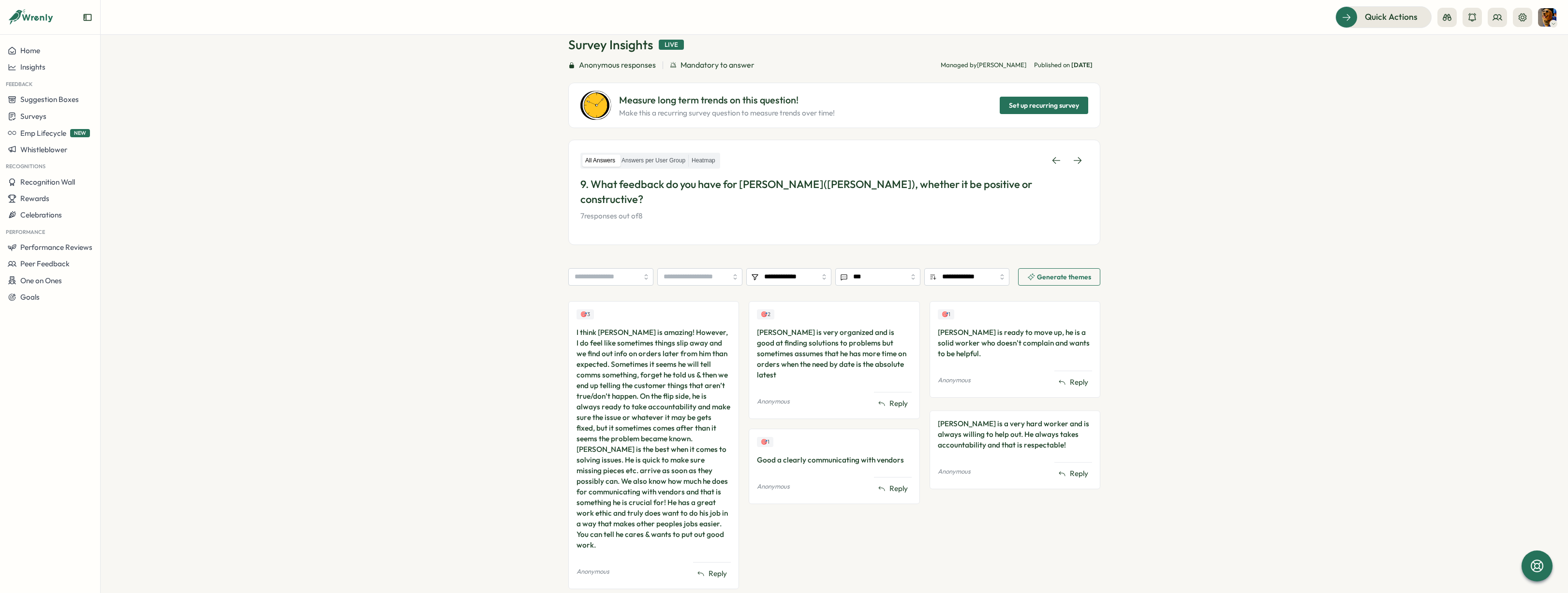
scroll to position [85, 0]
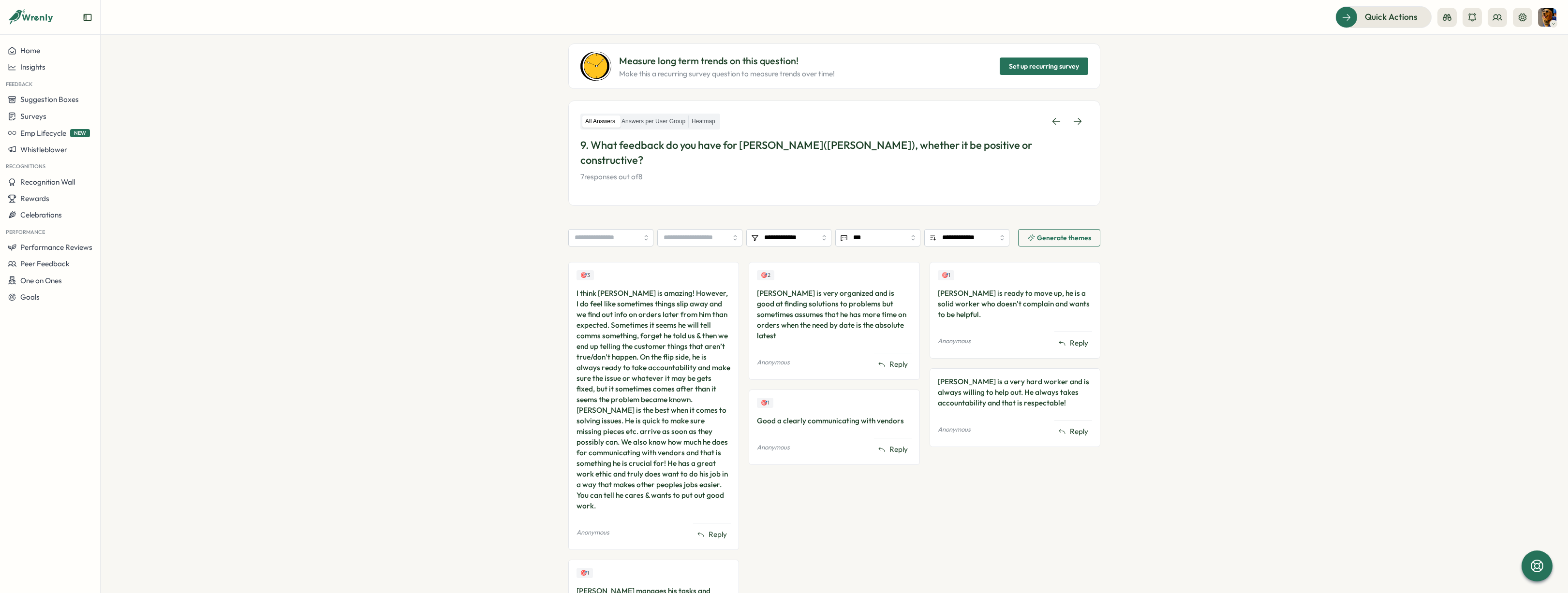
click at [741, 371] on div "🎯 3 I think [PERSON_NAME] is amazing! However, I do feel like sometimes things …" at bounding box center [835, 518] width 532 height 511
click at [742, 378] on div "🎯 3 I think [PERSON_NAME] is amazing! However, I do feel like sometimes things …" at bounding box center [835, 518] width 532 height 511
click at [741, 380] on div "🎯 3 I think [PERSON_NAME] is amazing! However, I do feel like sometimes things …" at bounding box center [835, 518] width 532 height 511
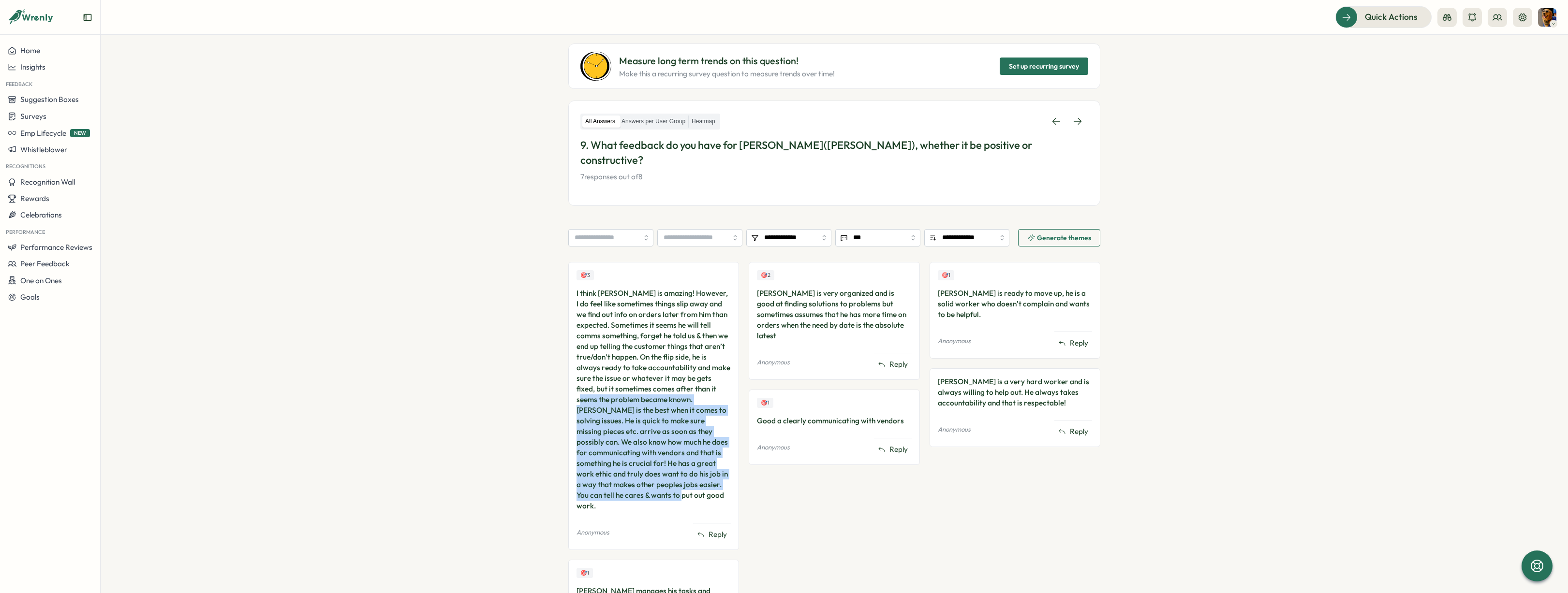
drag, startPoint x: 575, startPoint y: 386, endPoint x: 740, endPoint y: 480, distance: 189.9
click at [740, 480] on div "🎯 3 I think [PERSON_NAME] is amazing! However, I do feel like sometimes things …" at bounding box center [835, 518] width 532 height 511
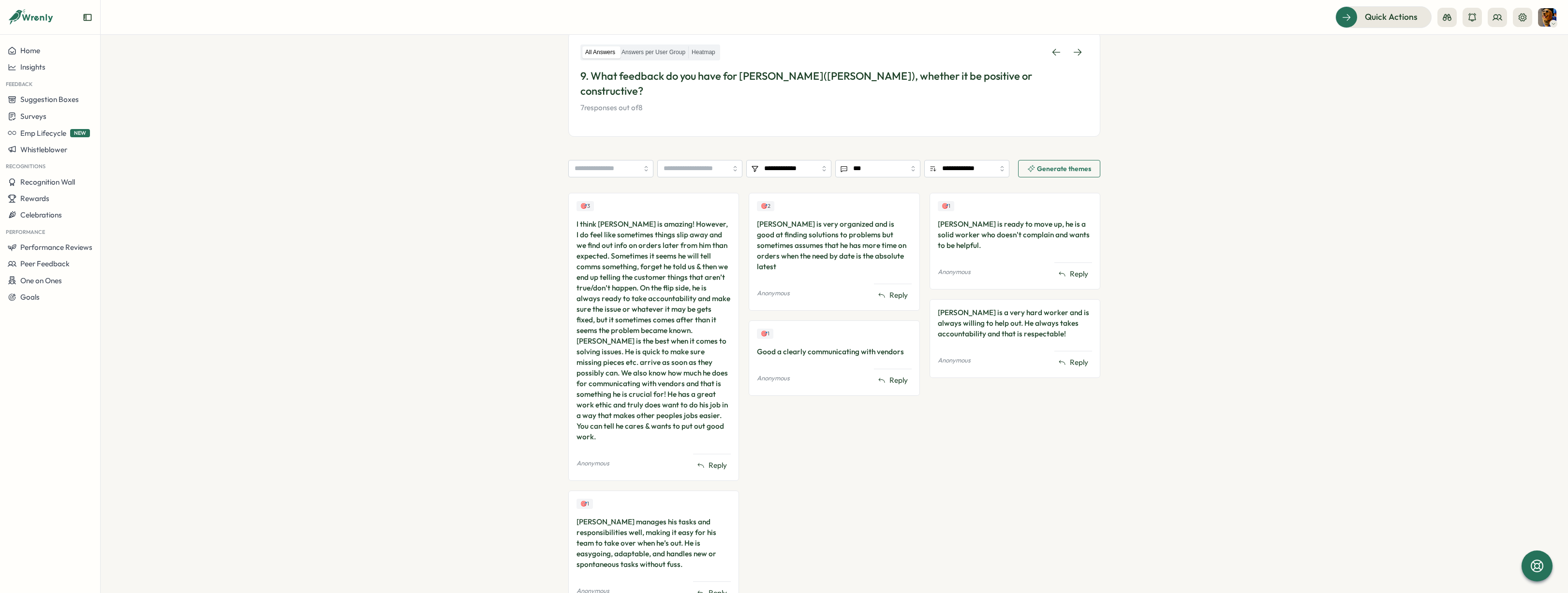
scroll to position [198, 0]
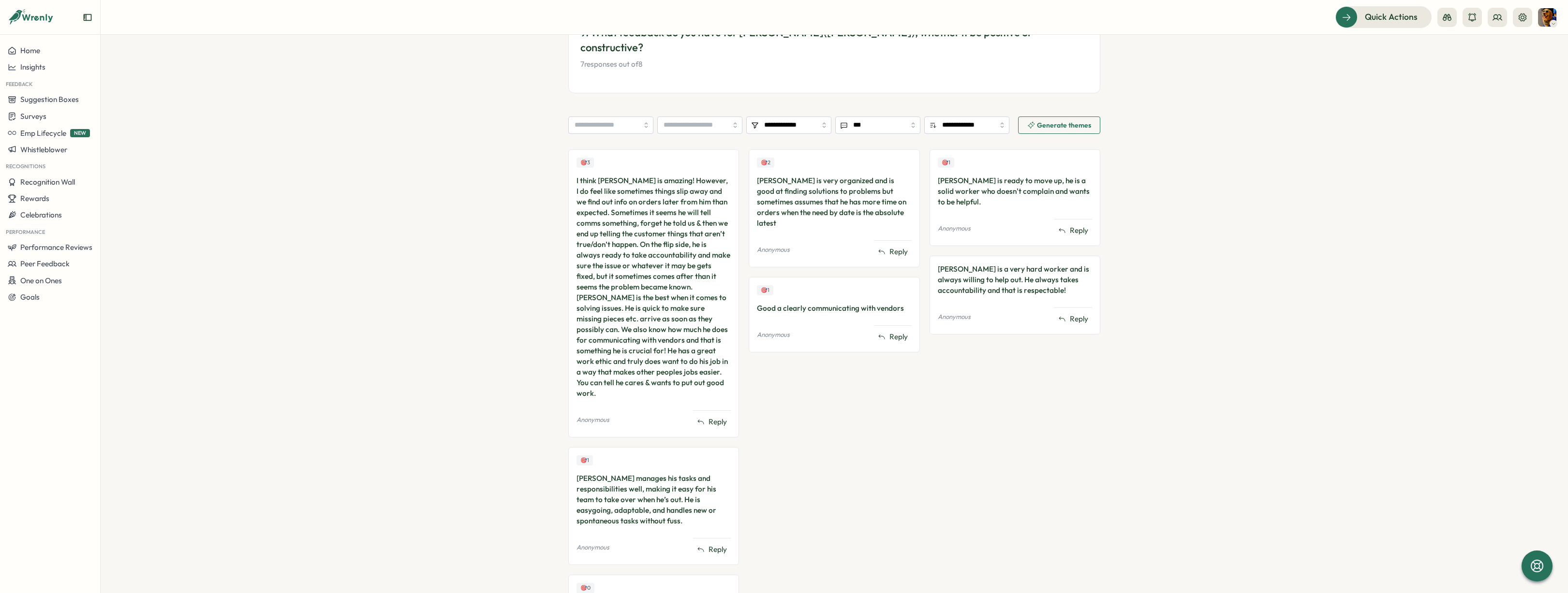
click at [765, 386] on div "🎯 2 [PERSON_NAME] is very organized and is good at finding solutions to problem…" at bounding box center [834, 405] width 170 height 511
click at [766, 396] on div "🎯 2 [PERSON_NAME] is very organized and is good at finding solutions to problem…" at bounding box center [834, 405] width 170 height 511
drag, startPoint x: 620, startPoint y: 302, endPoint x: 724, endPoint y: 359, distance: 118.6
click at [724, 359] on div "I think [PERSON_NAME] is amazing! However, I do feel like sometimes things slip…" at bounding box center [653, 286] width 154 height 223
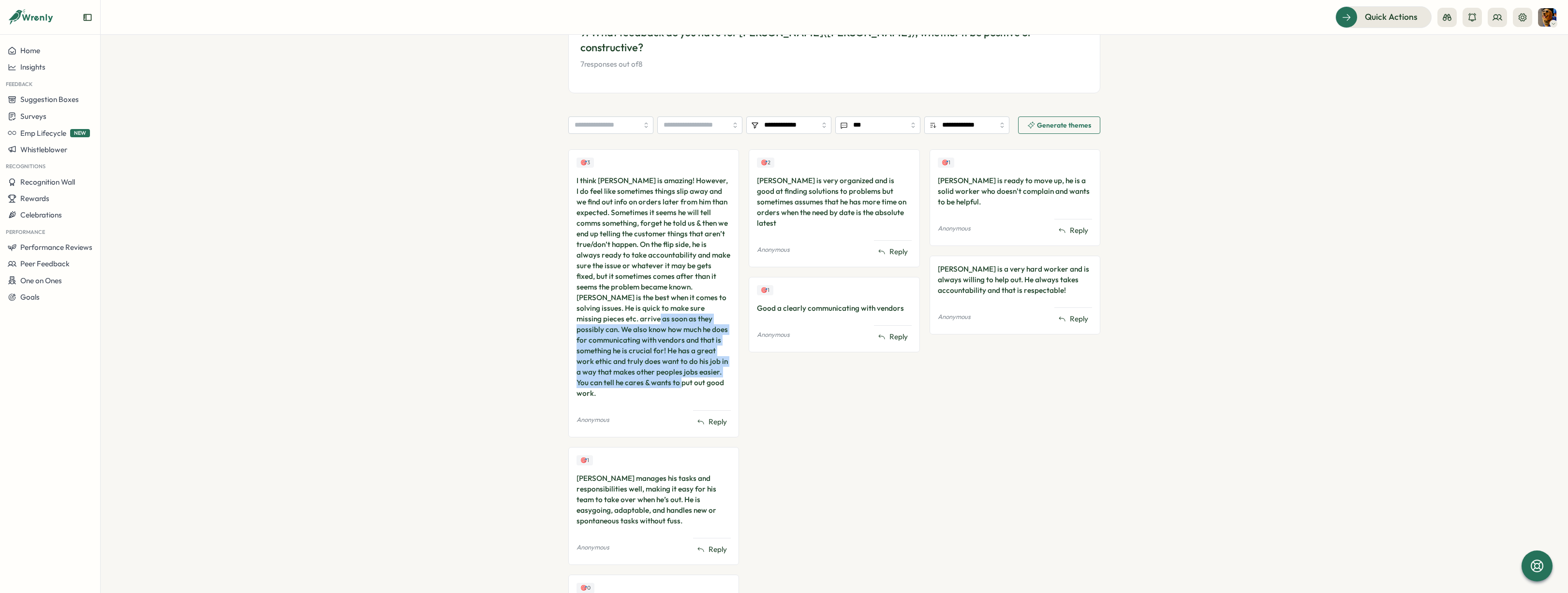
drag, startPoint x: 704, startPoint y: 366, endPoint x: 577, endPoint y: 305, distance: 140.9
click at [577, 305] on div "I think [PERSON_NAME] is amazing! However, I do feel like sometimes things slip…" at bounding box center [653, 286] width 154 height 223
drag, startPoint x: 576, startPoint y: 306, endPoint x: 693, endPoint y: 366, distance: 131.5
click at [693, 366] on div "I think [PERSON_NAME] is amazing! However, I do feel like sometimes things slip…" at bounding box center [653, 286] width 154 height 223
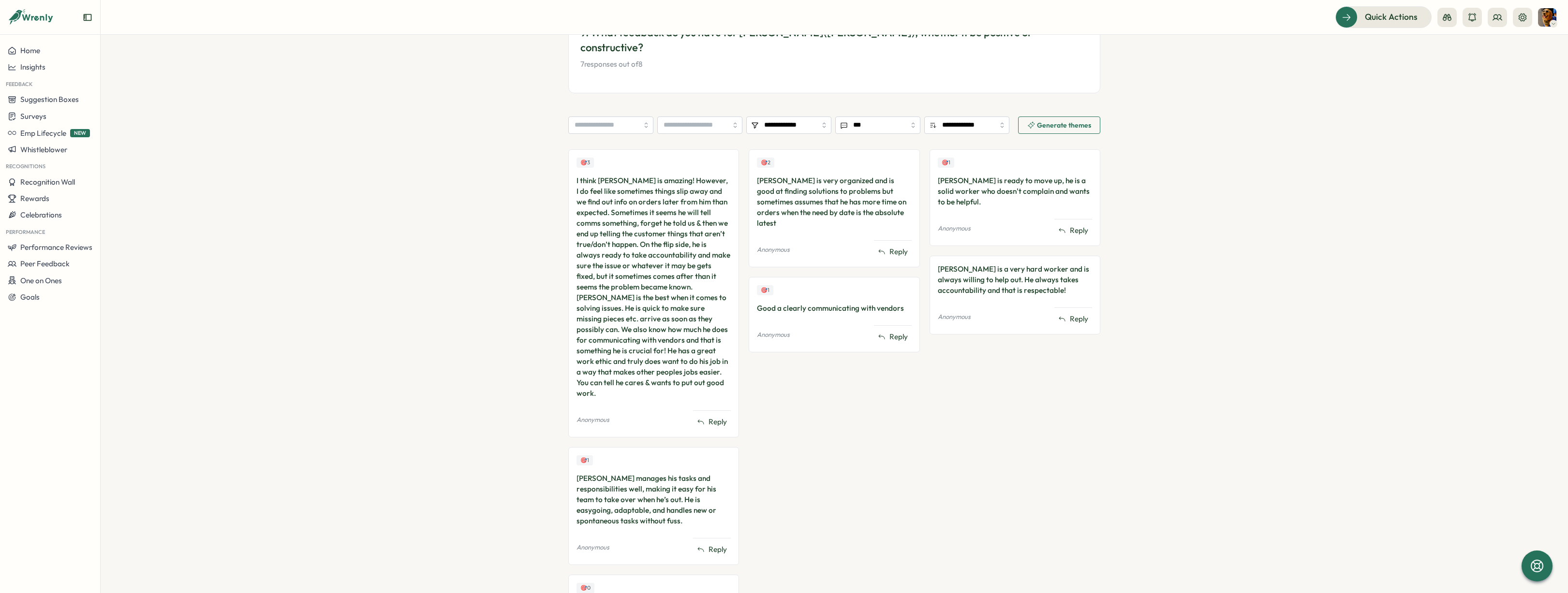
click at [693, 366] on div "I think [PERSON_NAME] is amazing! However, I do feel like sometimes things slip…" at bounding box center [653, 286] width 154 height 223
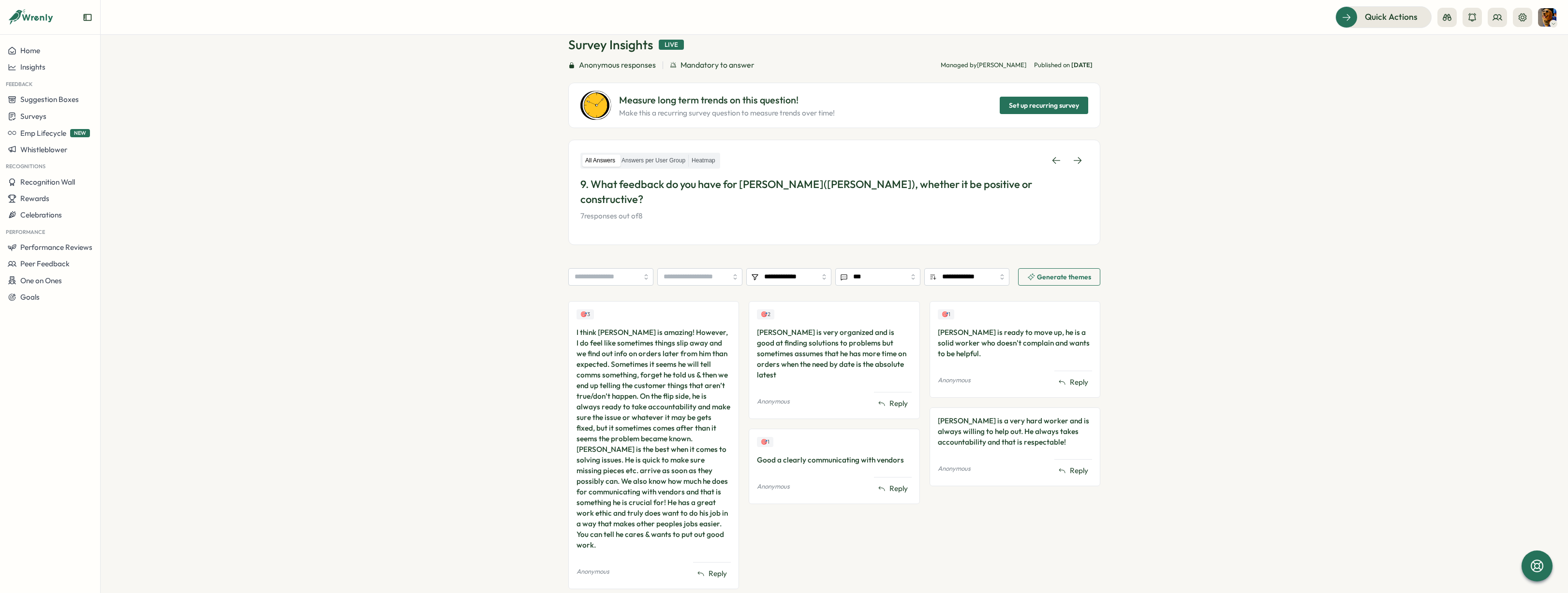
scroll to position [0, 0]
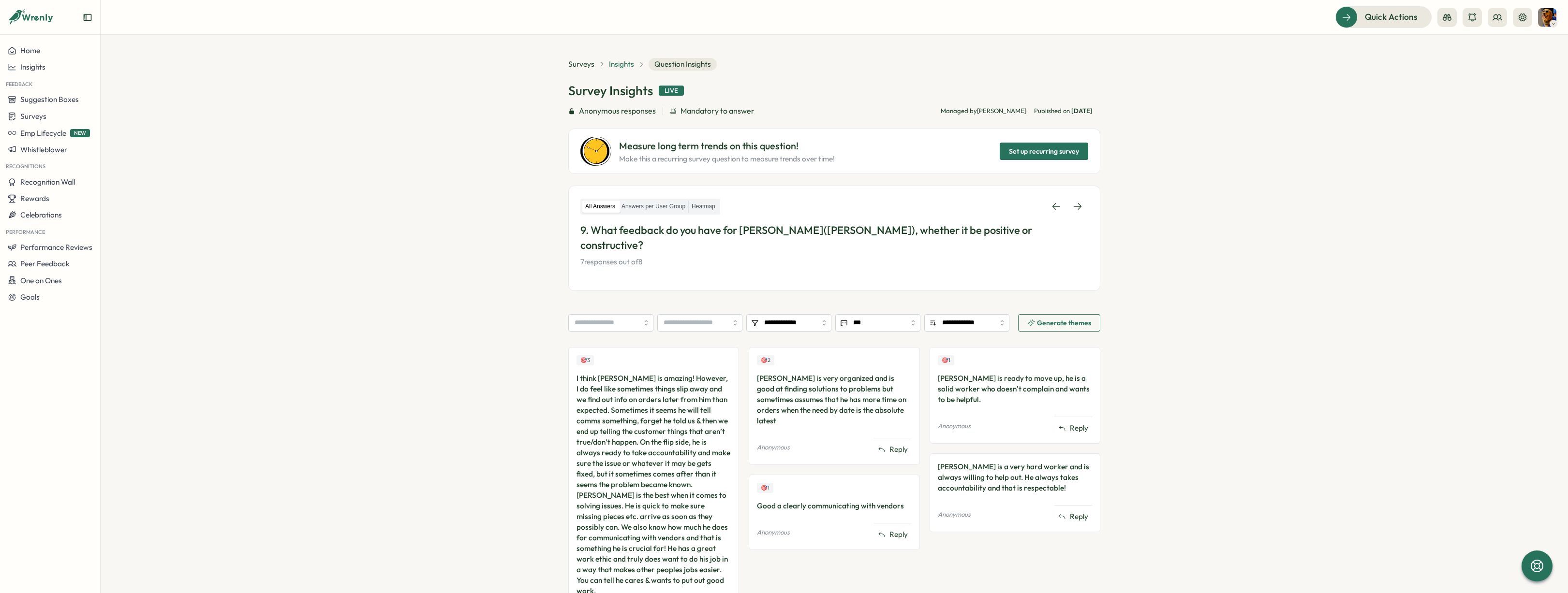
click at [617, 64] on span "Insights" at bounding box center [621, 64] width 25 height 10
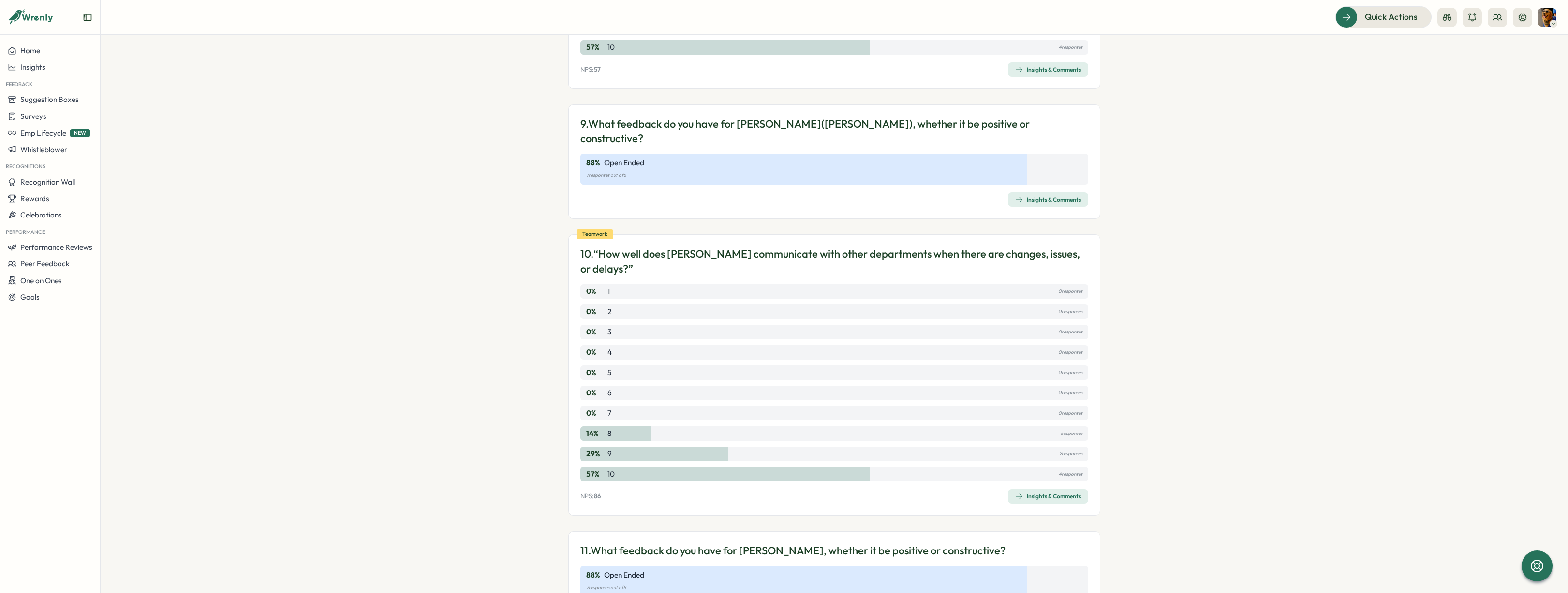
scroll to position [1689, 0]
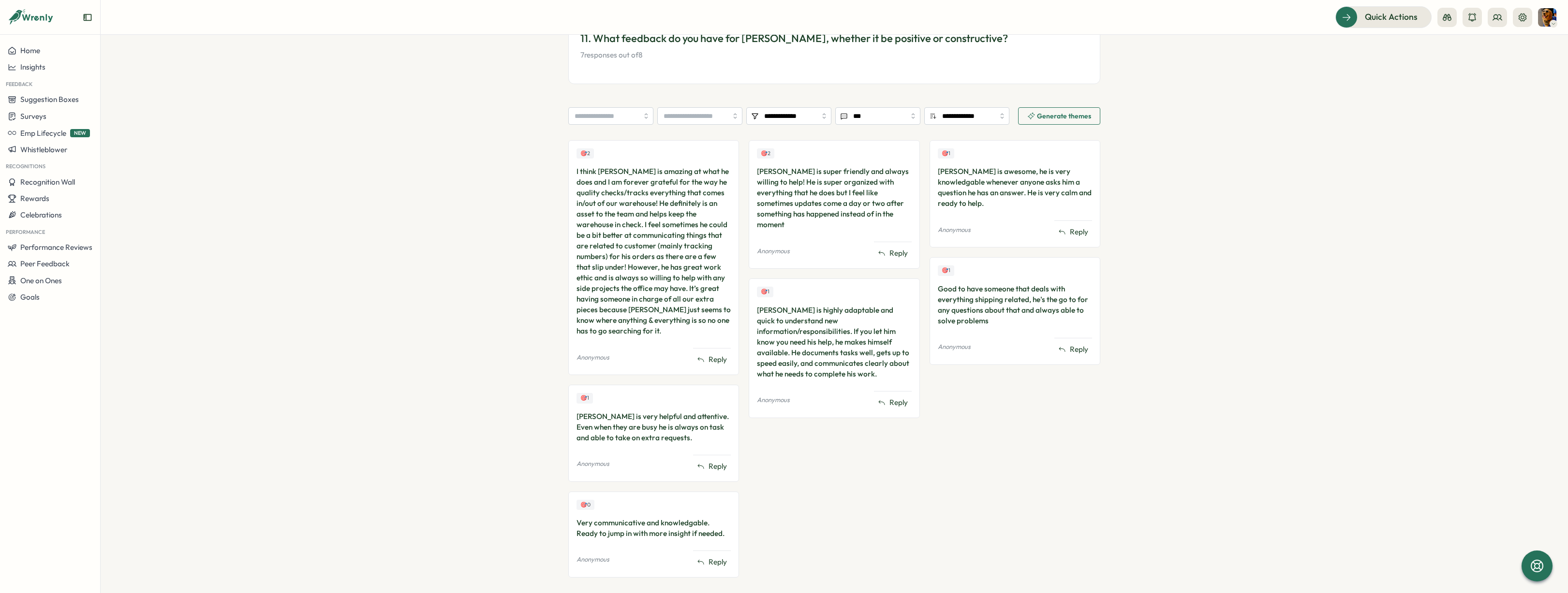
scroll to position [182, 0]
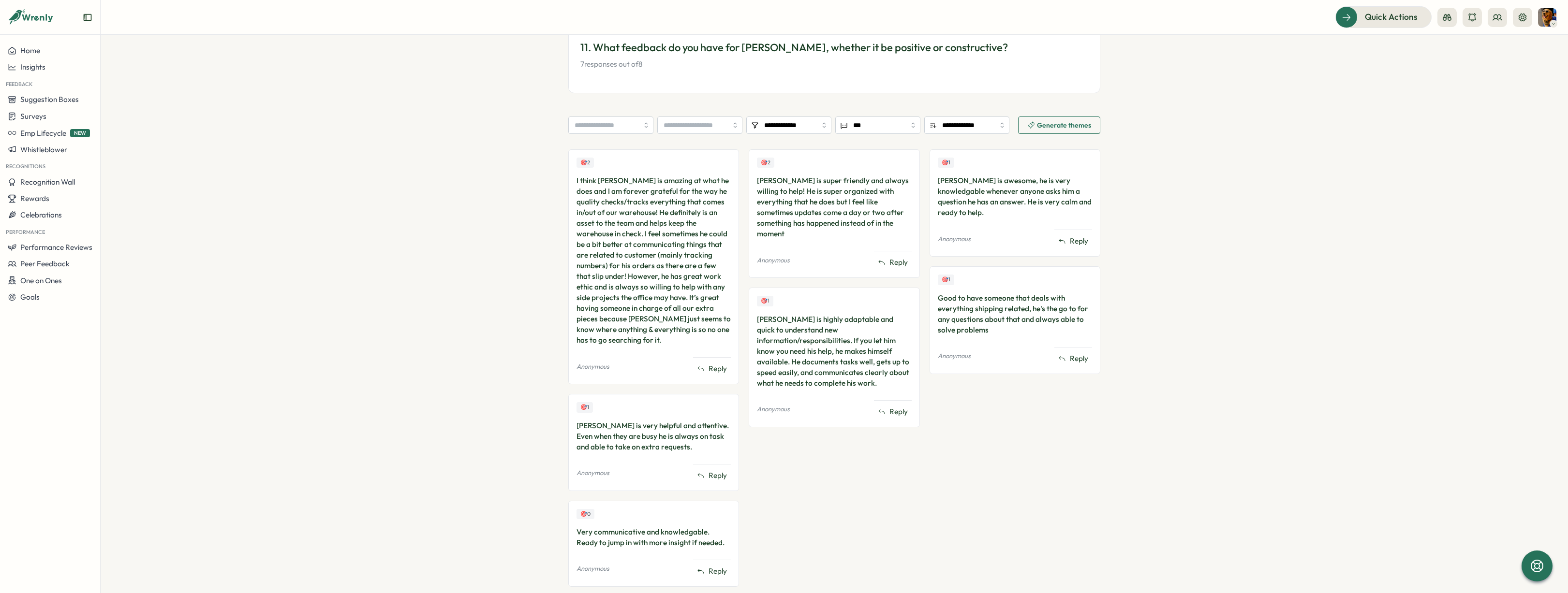
click at [740, 321] on div "🎯 2 I think [PERSON_NAME] is amazing at what he does and I am forever grateful …" at bounding box center [835, 373] width 532 height 447
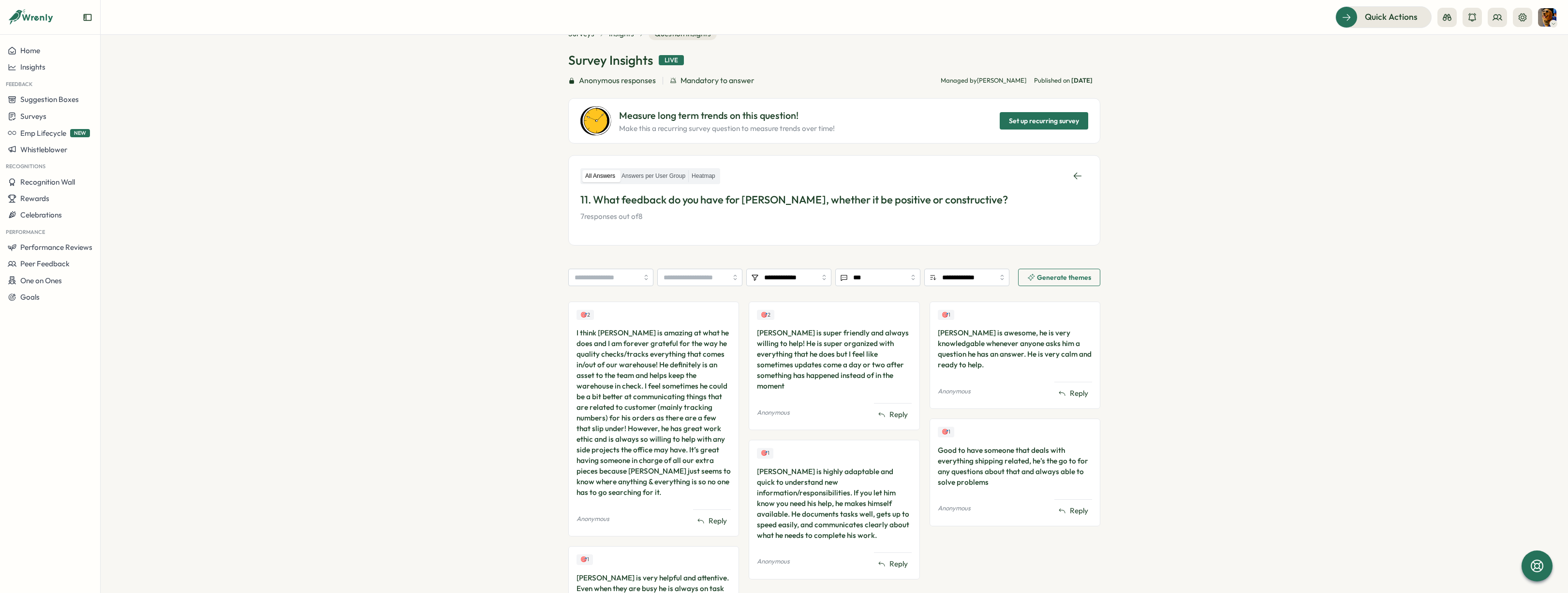
scroll to position [0, 0]
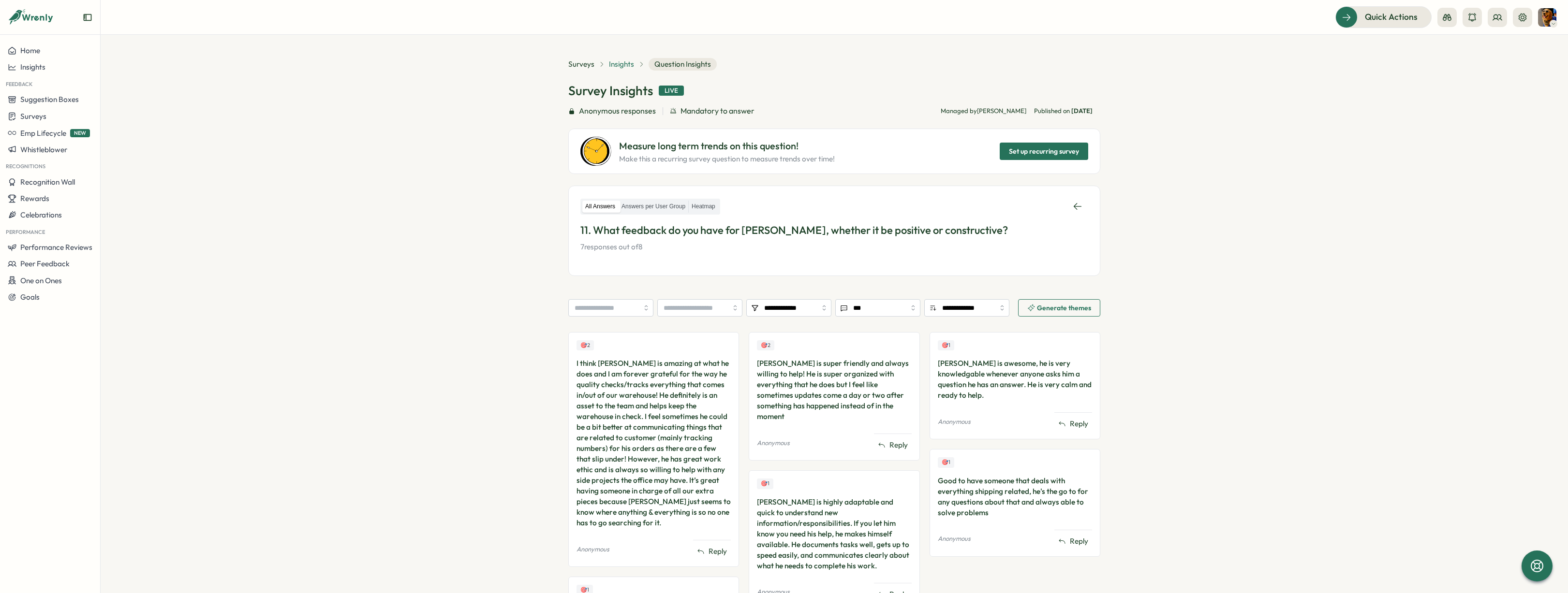
click at [612, 61] on span "Insights" at bounding box center [621, 64] width 25 height 10
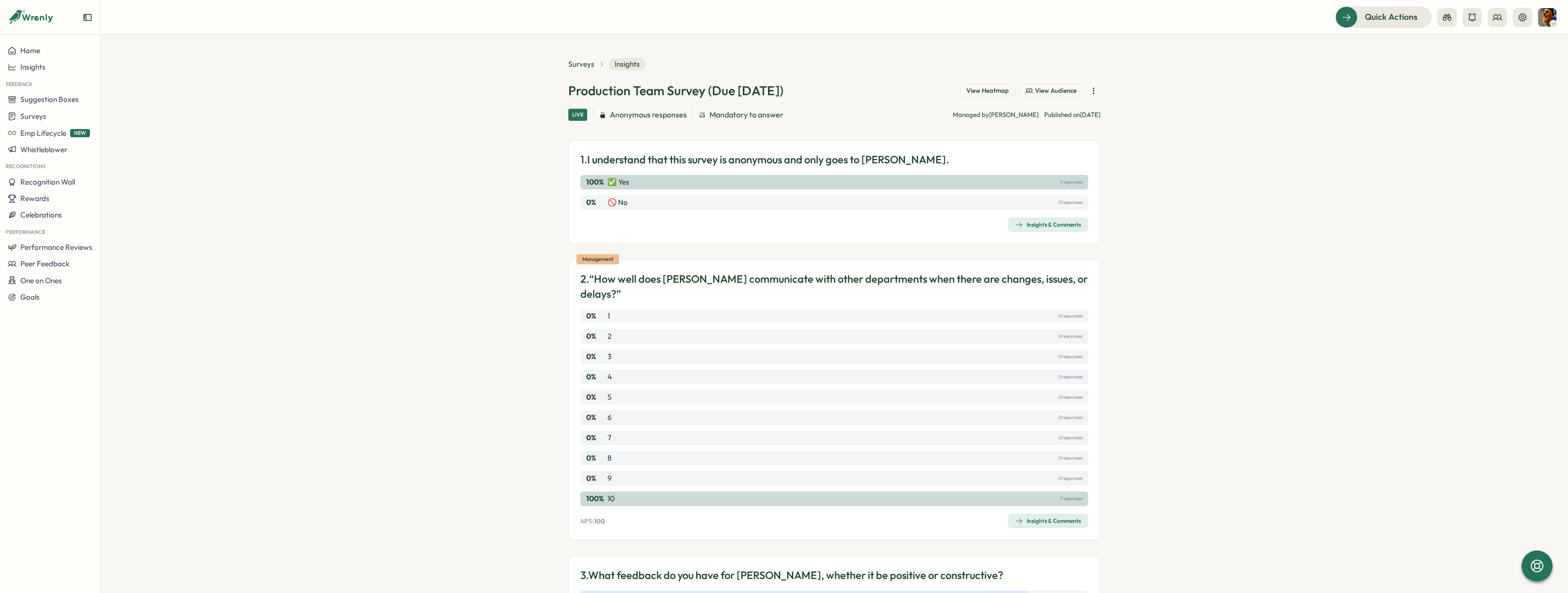
click at [536, 106] on section "Surveys Insights Production Team Survey (Due [DATE]) View Heatmap View Audience…" at bounding box center [834, 314] width 1468 height 558
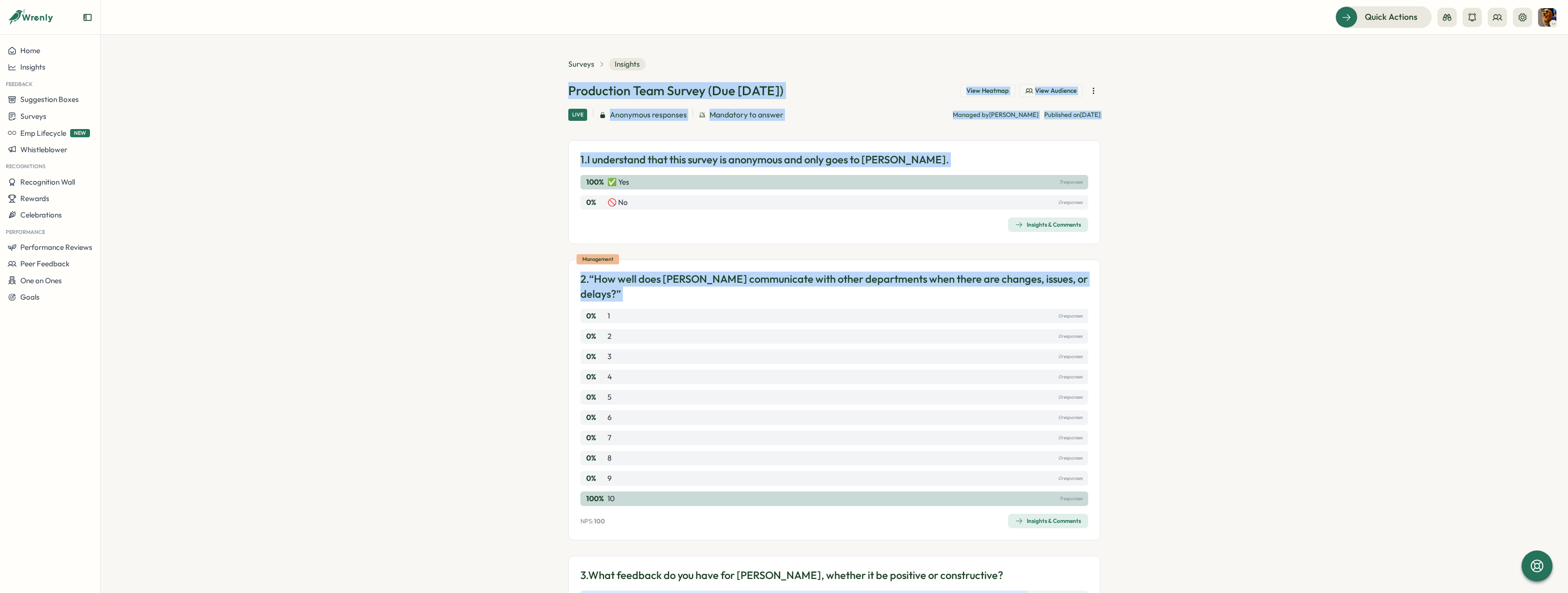
drag, startPoint x: 533, startPoint y: 86, endPoint x: 1122, endPoint y: 544, distance: 746.1
click at [1122, 544] on section "Surveys Insights Production Team Survey (Due [DATE]) View Heatmap View Audience…" at bounding box center [834, 314] width 1468 height 558
drag, startPoint x: 555, startPoint y: 90, endPoint x: 1111, endPoint y: 555, distance: 724.8
click at [1111, 555] on section "Surveys Insights Production Team Survey (Due [DATE]) View Heatmap View Audience…" at bounding box center [834, 314] width 1468 height 558
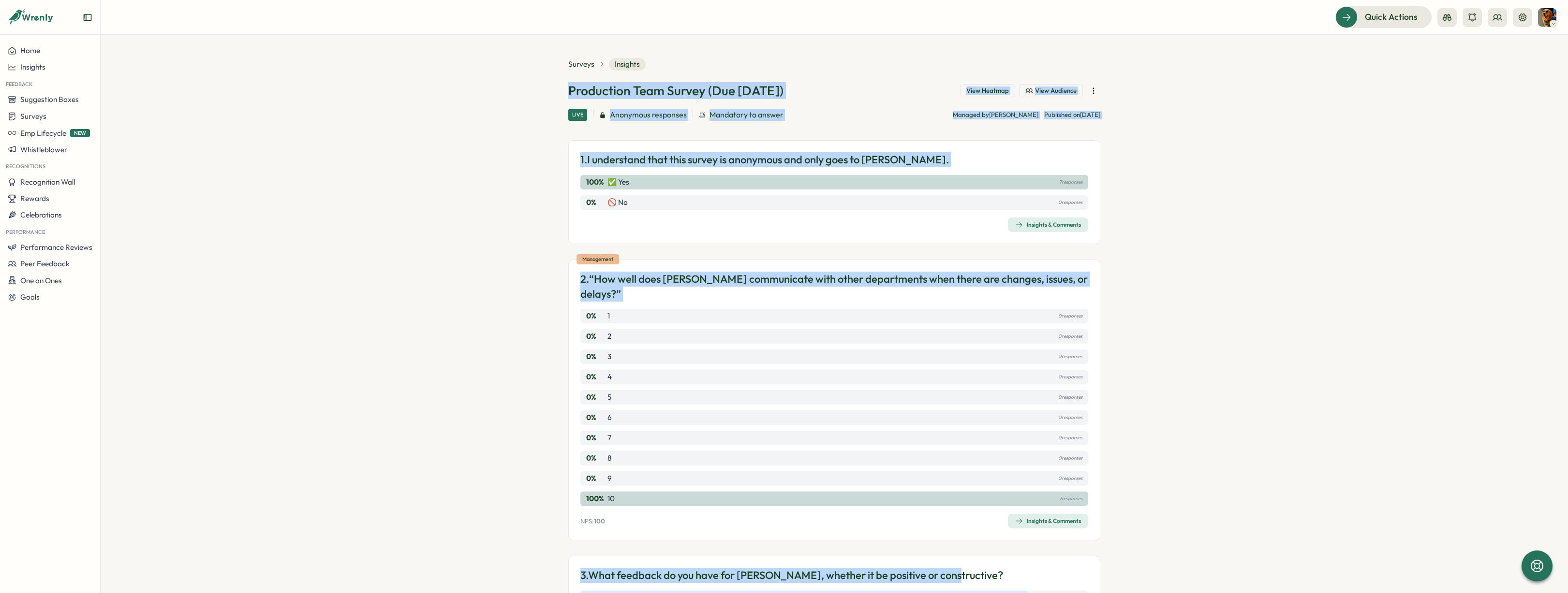
drag, startPoint x: 1111, startPoint y: 555, endPoint x: 1105, endPoint y: 557, distance: 6.3
click at [1111, 555] on section "Surveys Insights Production Team Survey (Due [DATE]) View Heatmap View Audience…" at bounding box center [834, 314] width 1468 height 558
drag, startPoint x: 1103, startPoint y: 557, endPoint x: 531, endPoint y: 74, distance: 748.6
click at [532, 77] on section "Surveys Insights Production Team Survey (Due [DATE]) View Heatmap View Audience…" at bounding box center [834, 314] width 1468 height 558
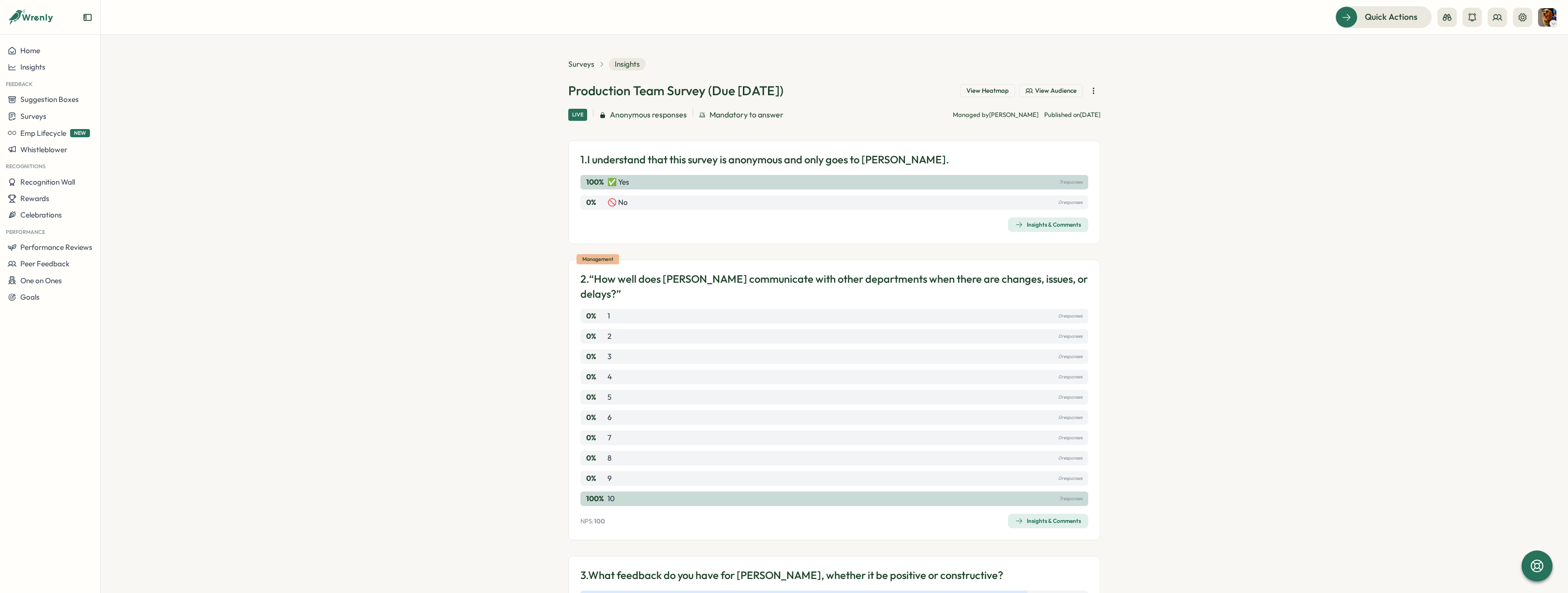
click at [531, 58] on section "Surveys Insights Production Team Survey (Due [DATE]) View Heatmap View Audience…" at bounding box center [834, 314] width 1468 height 558
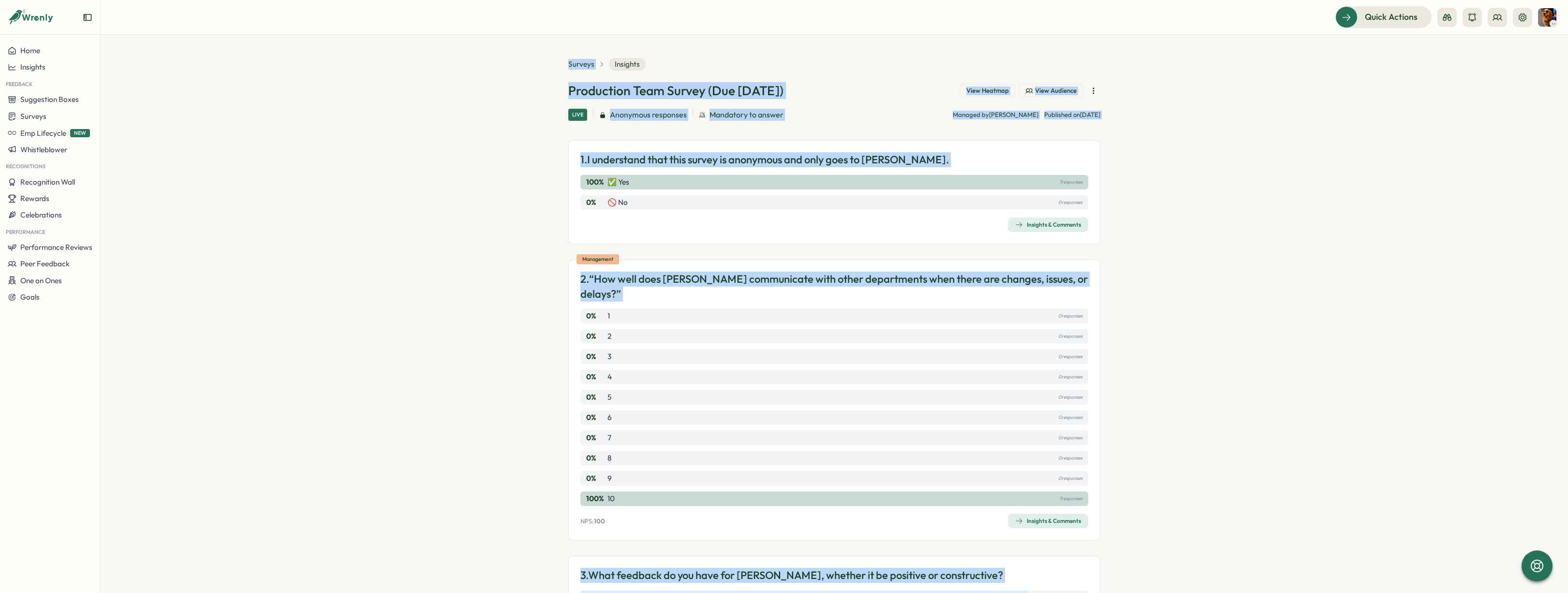
drag, startPoint x: 536, startPoint y: 60, endPoint x: 1104, endPoint y: 557, distance: 754.7
click at [1104, 557] on section "Surveys Insights Production Team Survey (Due [DATE]) View Heatmap View Audience…" at bounding box center [834, 314] width 1468 height 558
